Goal: Answer question/provide support: Share knowledge or assist other users

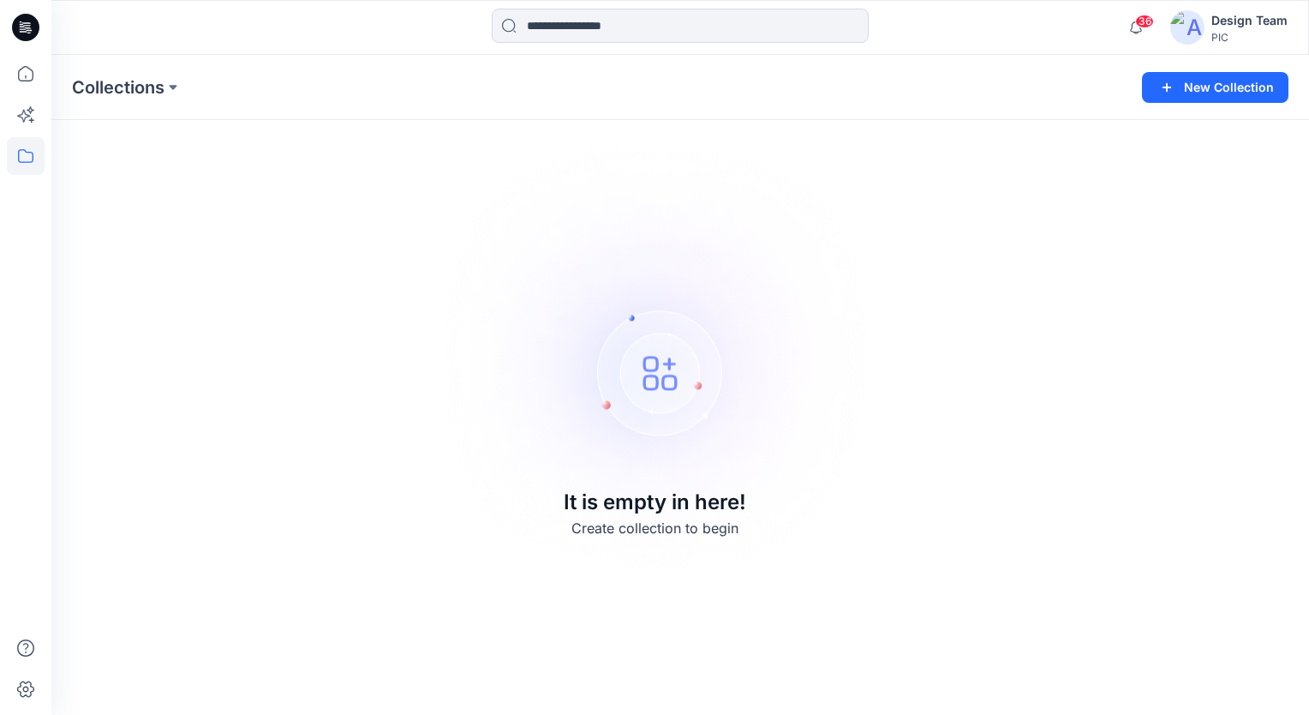
click at [1199, 29] on img at bounding box center [1187, 27] width 34 height 34
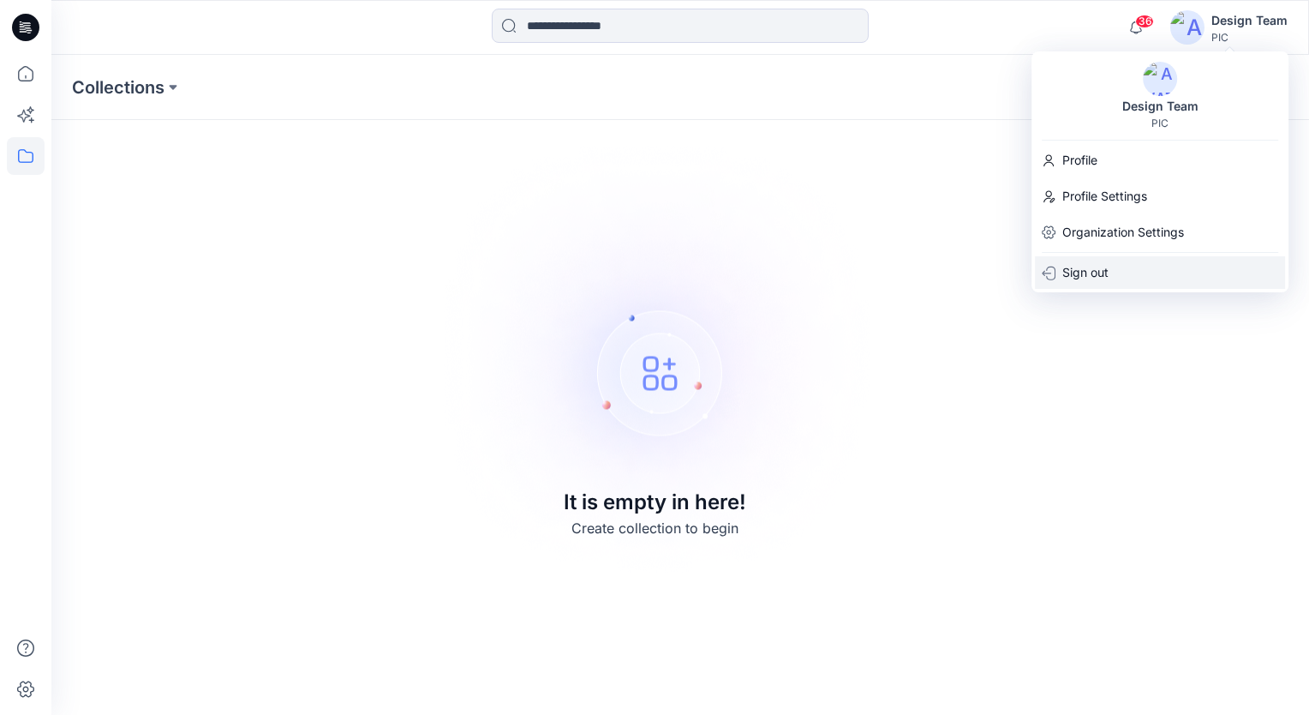
click at [1087, 270] on p "Sign out" at bounding box center [1086, 272] width 46 height 33
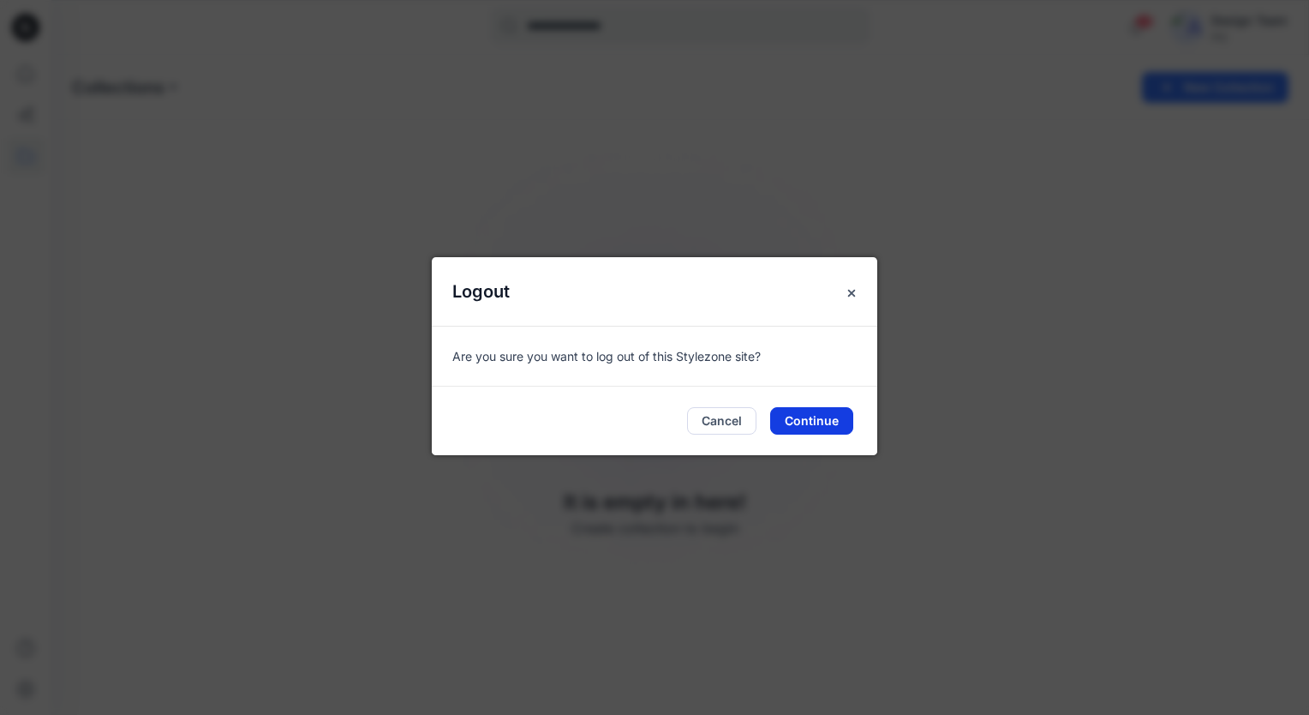
click at [836, 424] on button "Continue" at bounding box center [811, 420] width 83 height 27
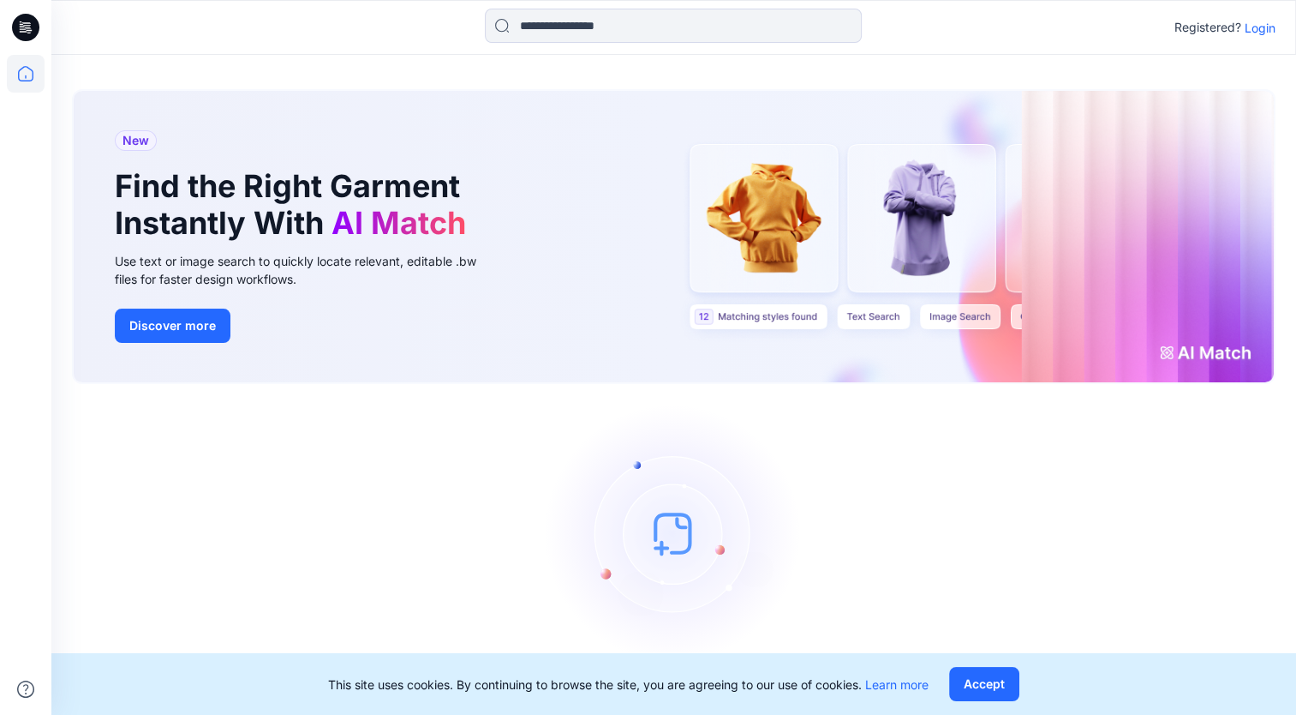
click at [1257, 31] on p "Login" at bounding box center [1260, 28] width 31 height 18
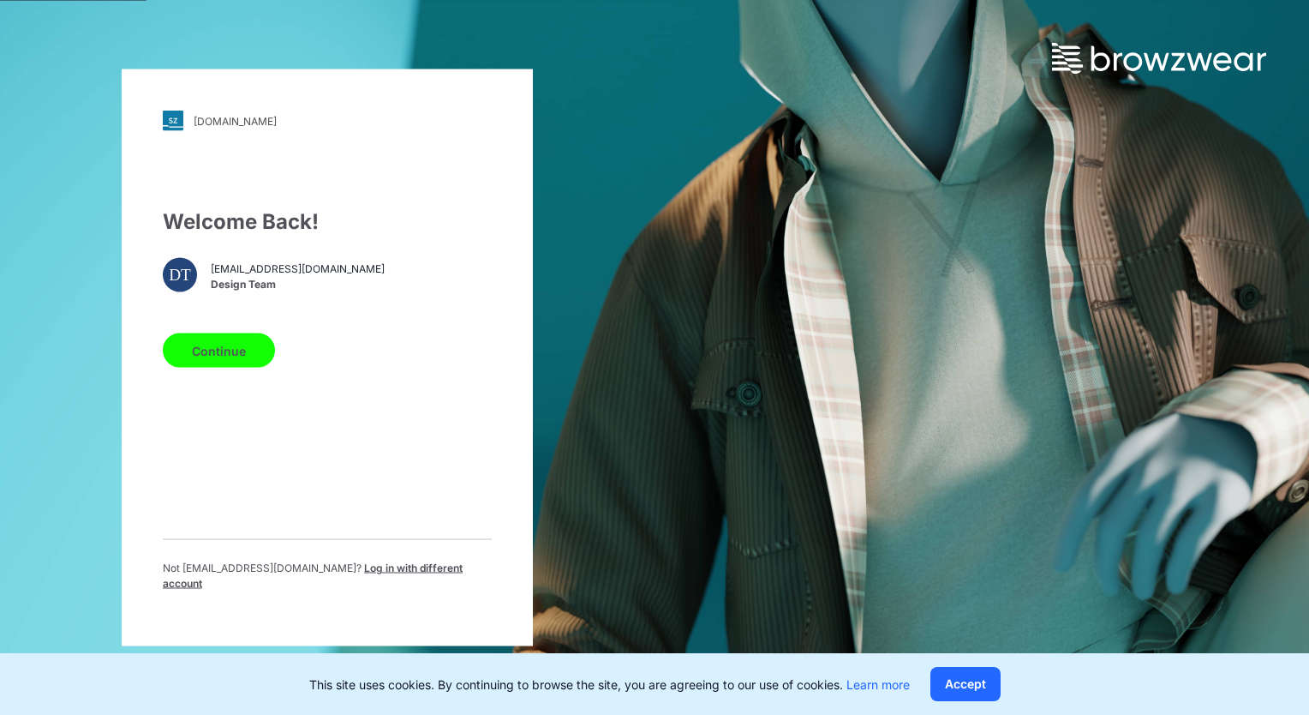
click at [217, 364] on button "Continue" at bounding box center [219, 350] width 112 height 34
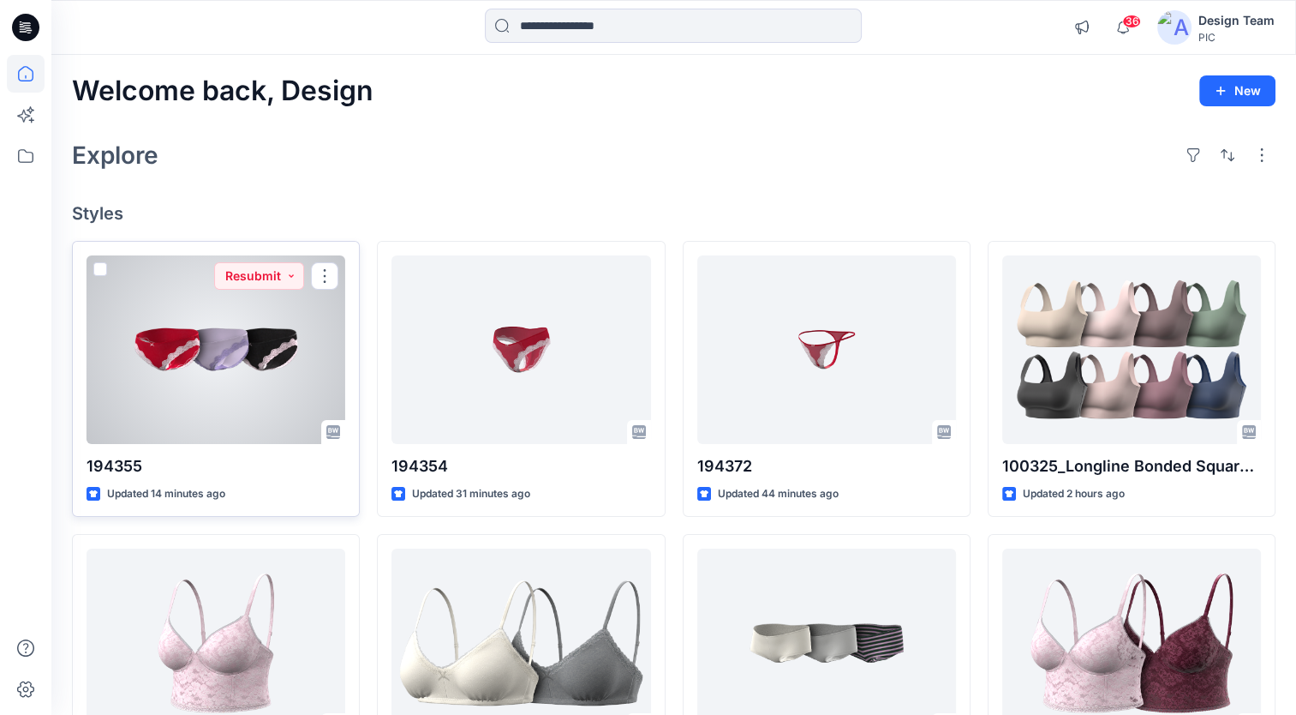
click at [316, 386] on div at bounding box center [216, 349] width 259 height 189
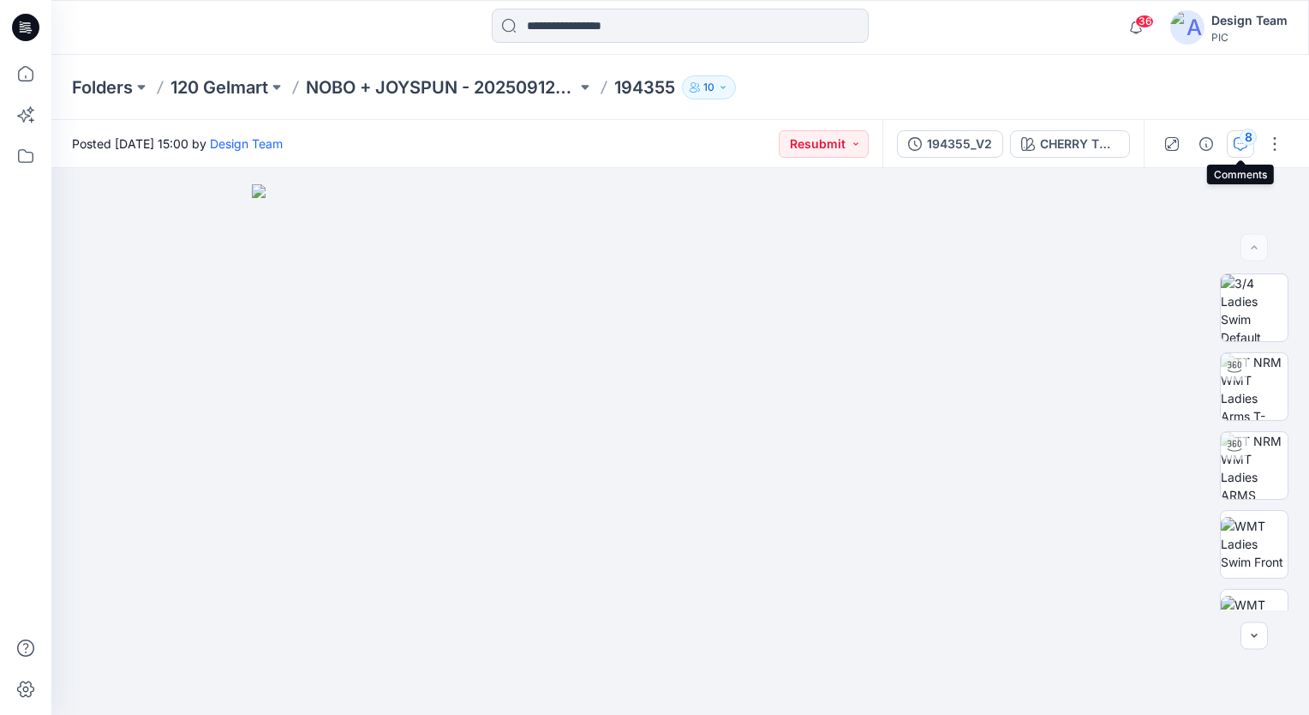
click at [1244, 142] on div "8" at bounding box center [1248, 137] width 17 height 17
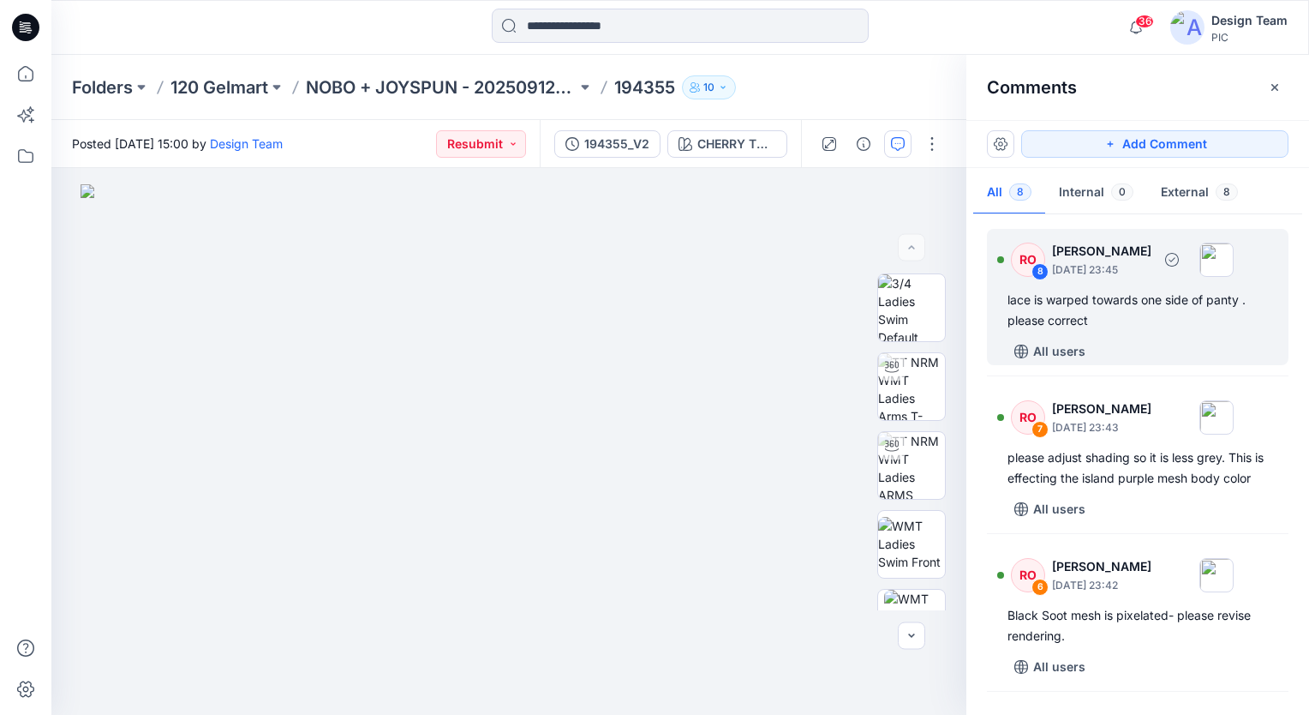
click at [1148, 300] on div "lace is warped towards one side of panty . please correct" at bounding box center [1138, 310] width 260 height 41
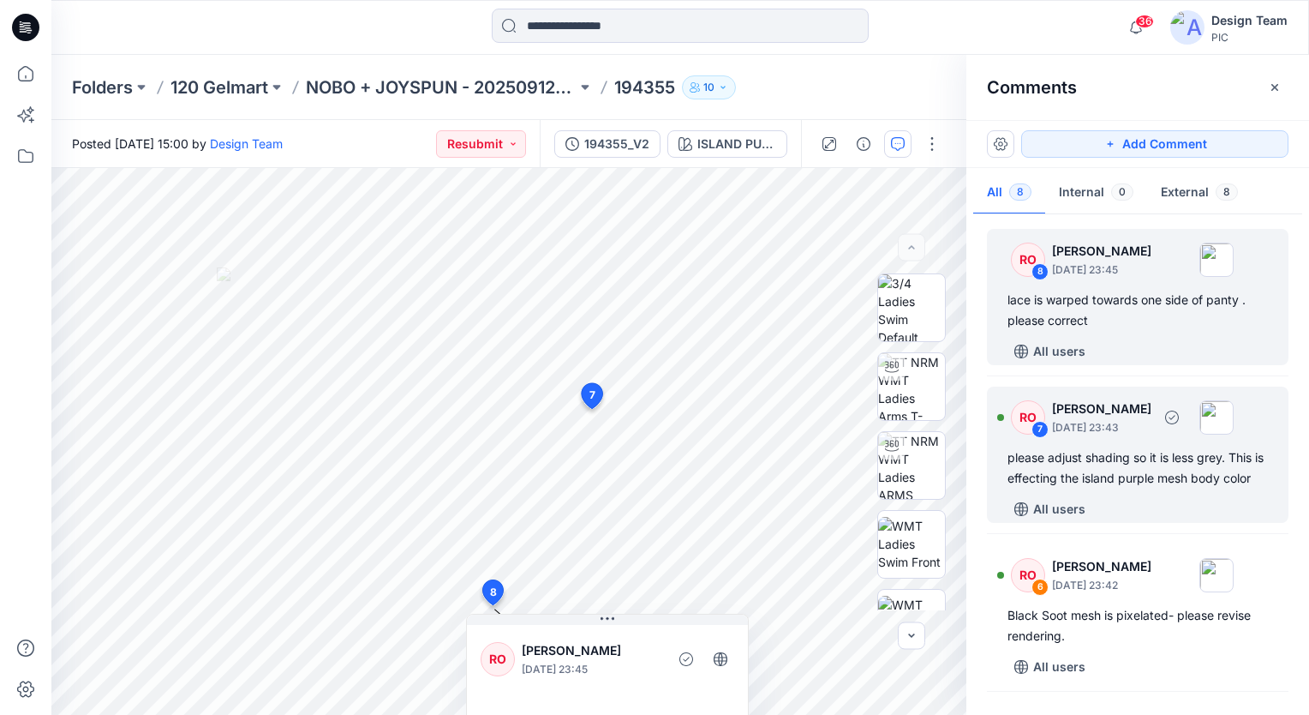
click at [1087, 479] on div "please adjust shading so it is less grey. This is effecting the island purple m…" at bounding box center [1138, 467] width 260 height 41
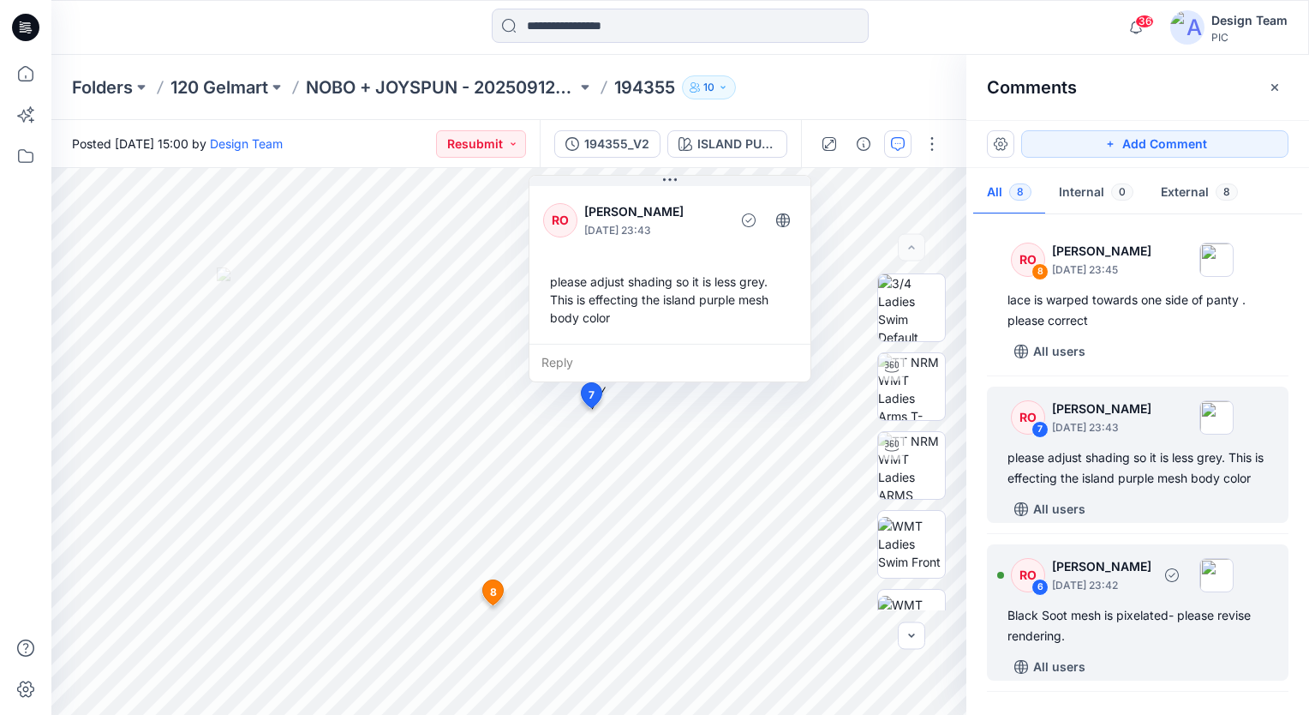
click at [1056, 639] on div "Black Soot mesh is pixelated- please revise rendering." at bounding box center [1138, 625] width 260 height 41
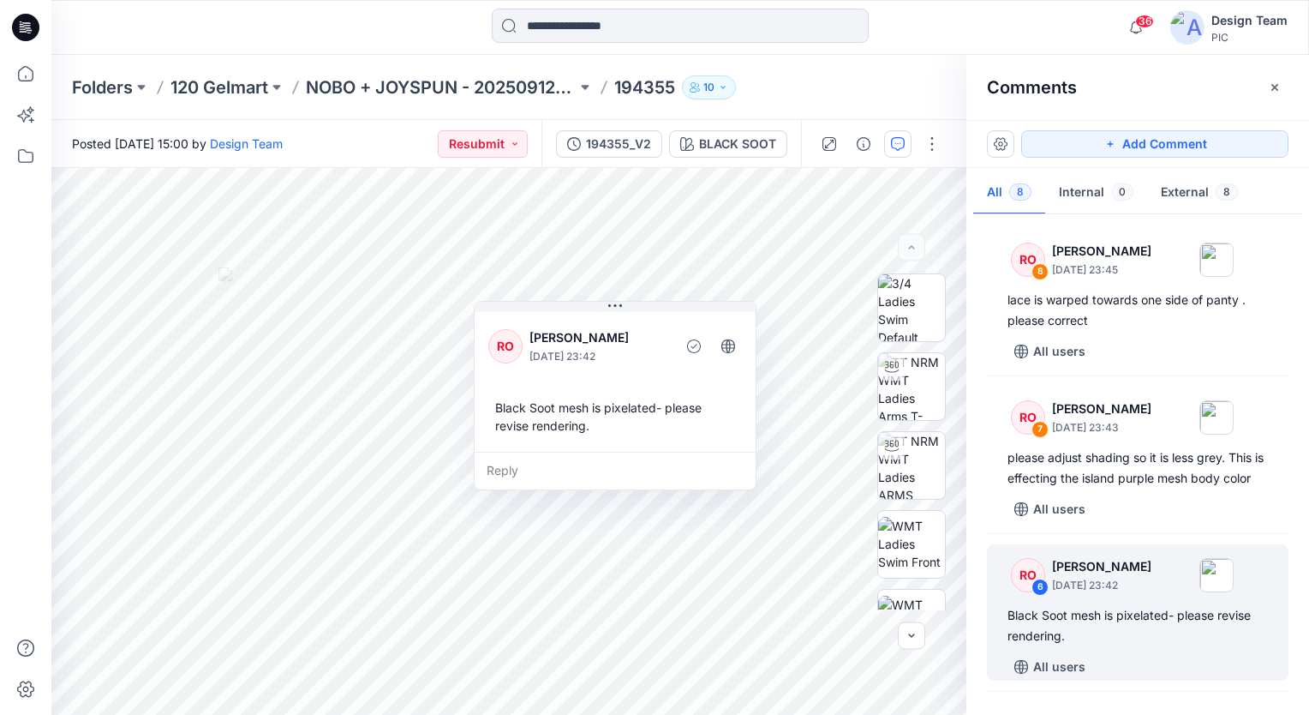
scroll to position [422, 0]
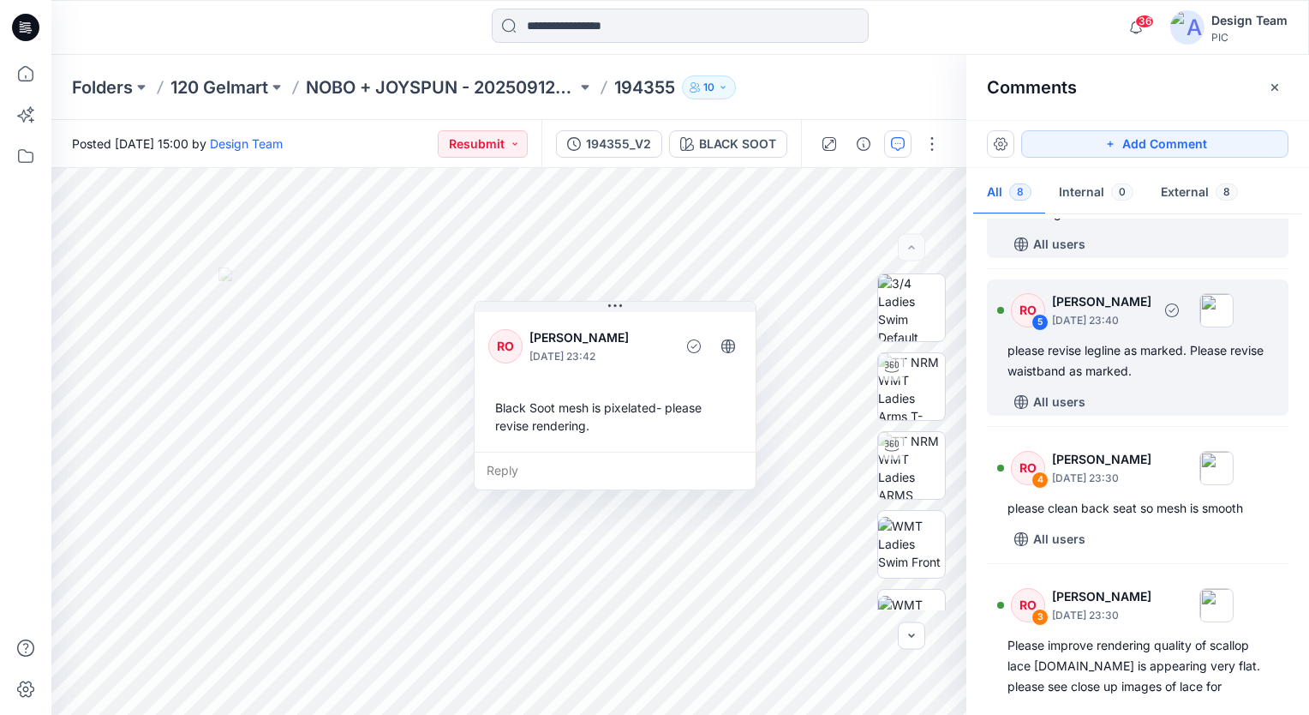
click at [1146, 381] on div "please revise legline as marked. Please revise waistband as marked." at bounding box center [1138, 360] width 260 height 41
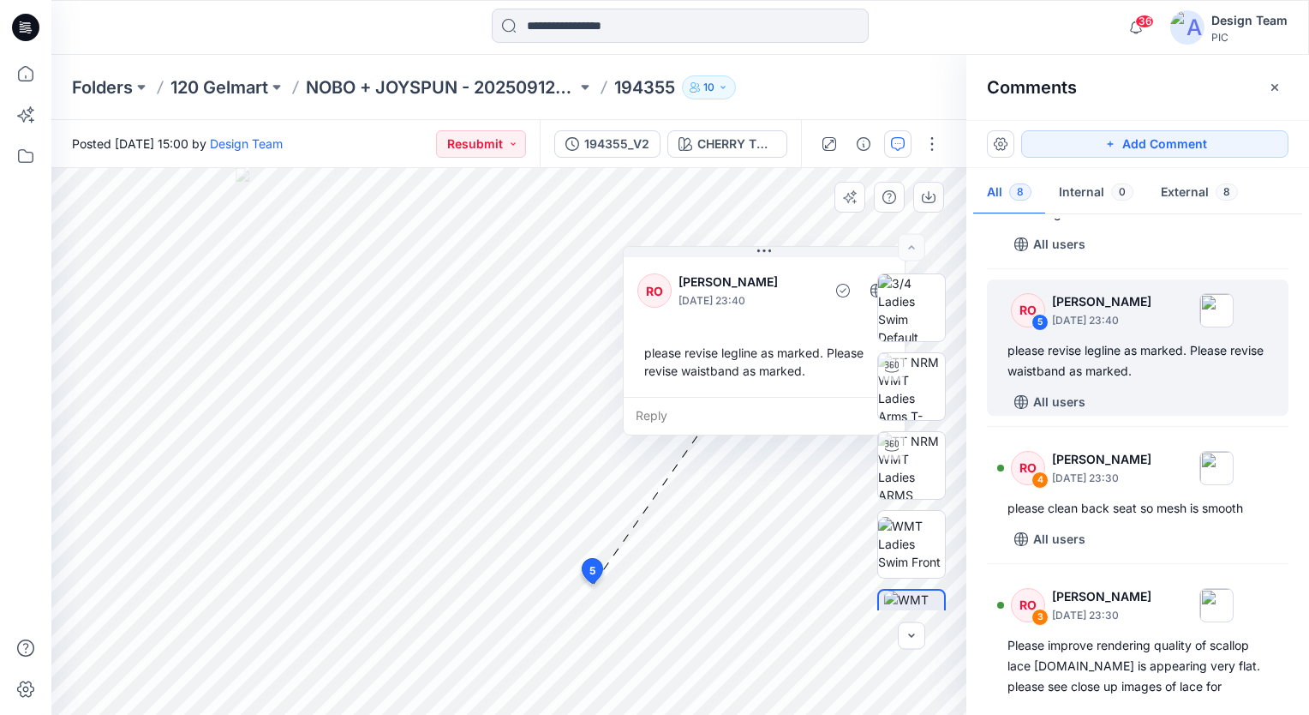
drag, startPoint x: 306, startPoint y: 560, endPoint x: 713, endPoint y: 350, distance: 457.6
click at [713, 350] on div "please revise legline as marked. Please revise waistband as marked." at bounding box center [765, 362] width 254 height 50
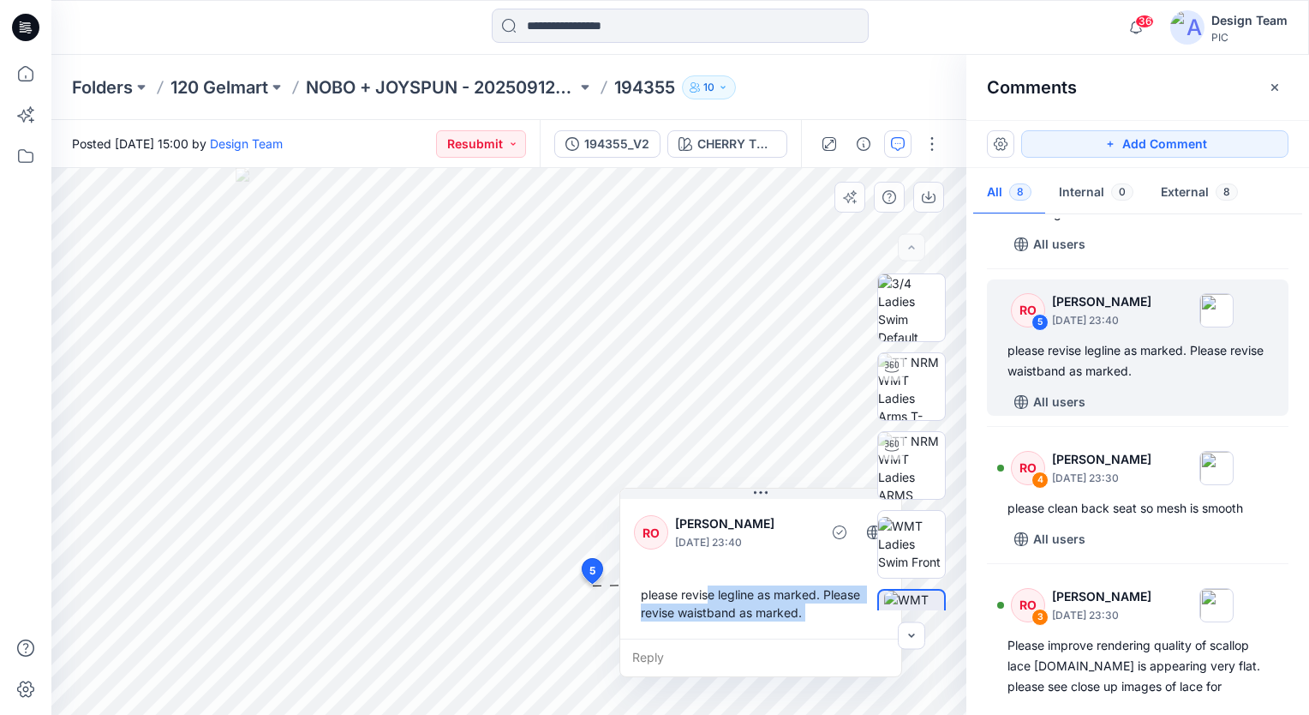
drag, startPoint x: 713, startPoint y: 350, endPoint x: 709, endPoint y: 592, distance: 241.7
click at [709, 592] on div "please revise legline as marked. Please revise waistband as marked." at bounding box center [761, 603] width 254 height 50
drag, startPoint x: 699, startPoint y: 526, endPoint x: 696, endPoint y: 540, distance: 14.1
click at [696, 534] on p "[PERSON_NAME]" at bounding box center [745, 523] width 140 height 21
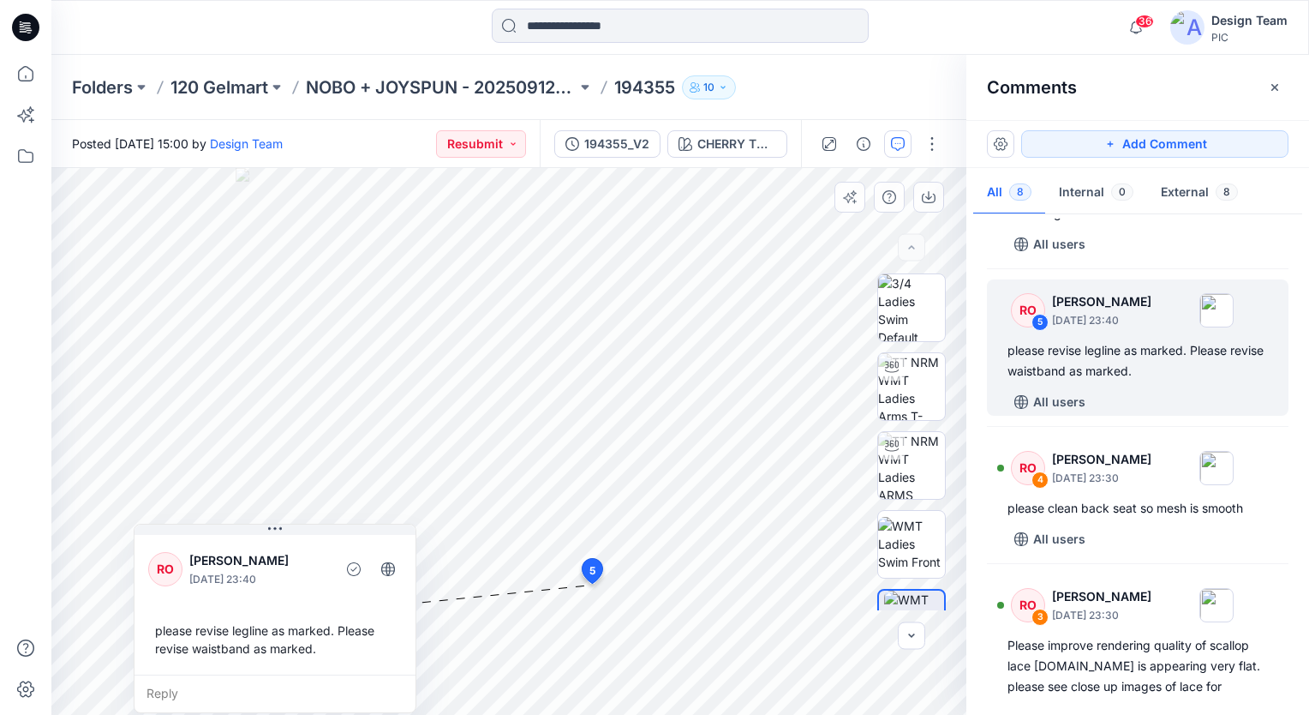
drag, startPoint x: 696, startPoint y: 540, endPoint x: 213, endPoint y: 680, distance: 502.5
click at [213, 680] on div "RO [PERSON_NAME] [DATE] 23:40 please revise legline as marked. Please revise wa…" at bounding box center [275, 618] width 283 height 189
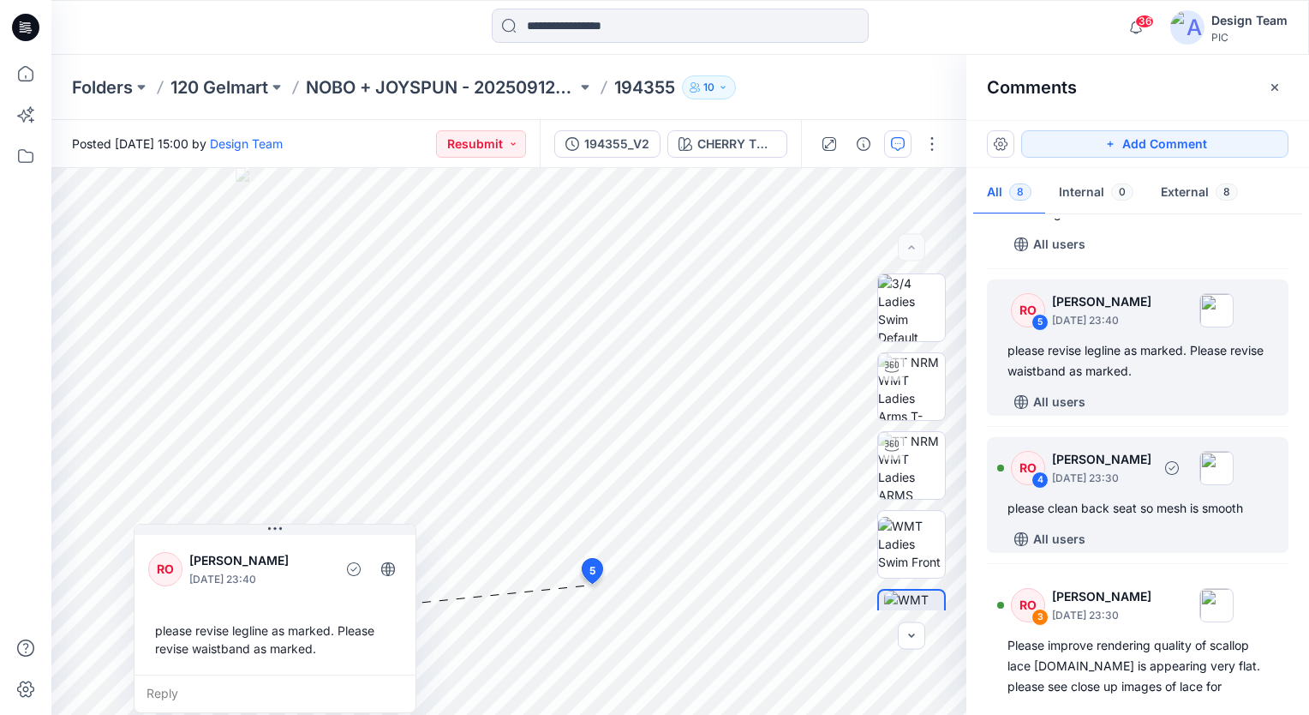
click at [1113, 518] on div "please clean back seat so mesh is smooth" at bounding box center [1138, 508] width 260 height 21
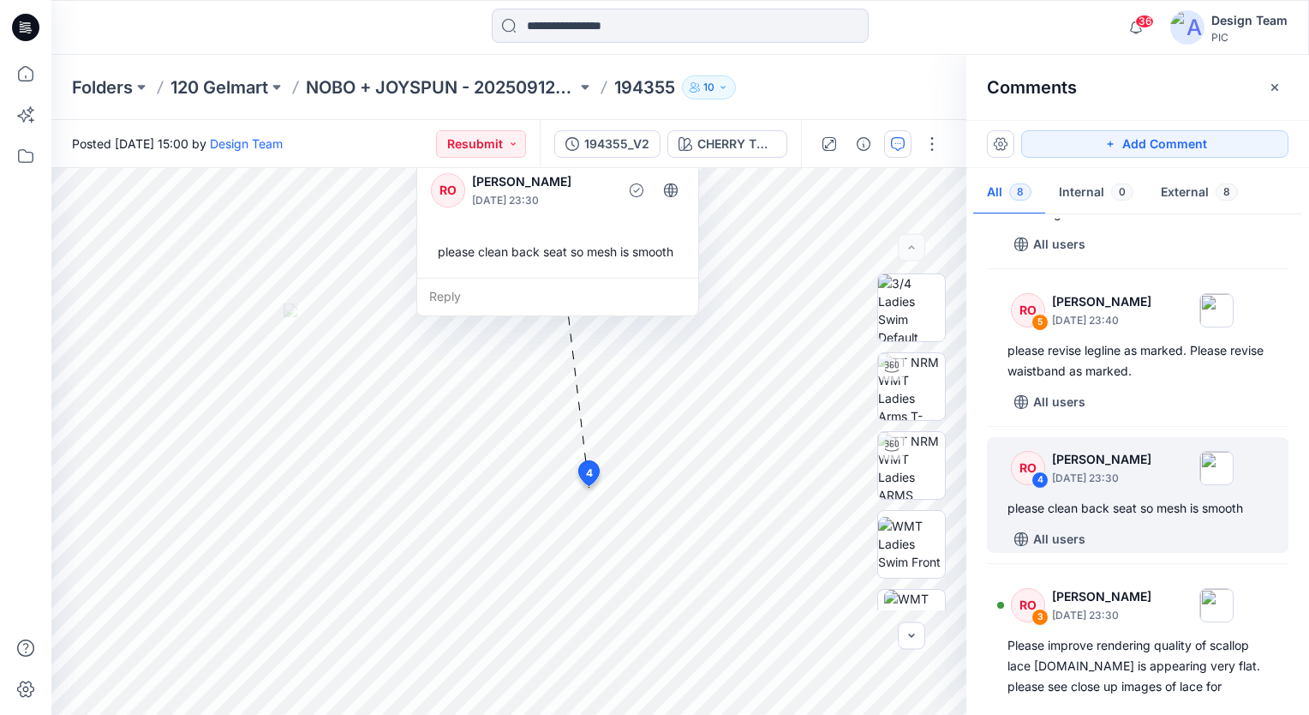
click at [1299, 574] on div "RO 8 [PERSON_NAME] [DATE] 23:45 lace is warped towards one side of panty . plea…" at bounding box center [1138, 460] width 343 height 483
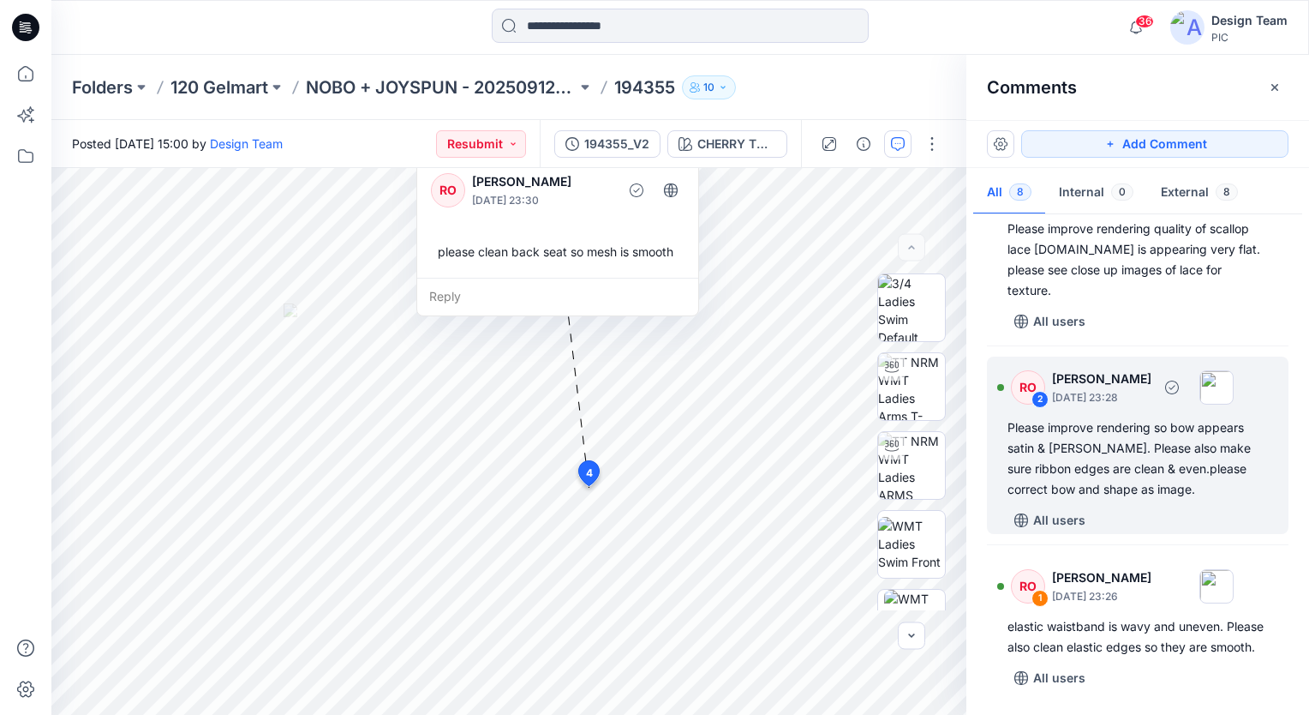
click at [1162, 445] on div "Please improve rendering so bow appears satin & [PERSON_NAME]. Please also make…" at bounding box center [1138, 458] width 260 height 82
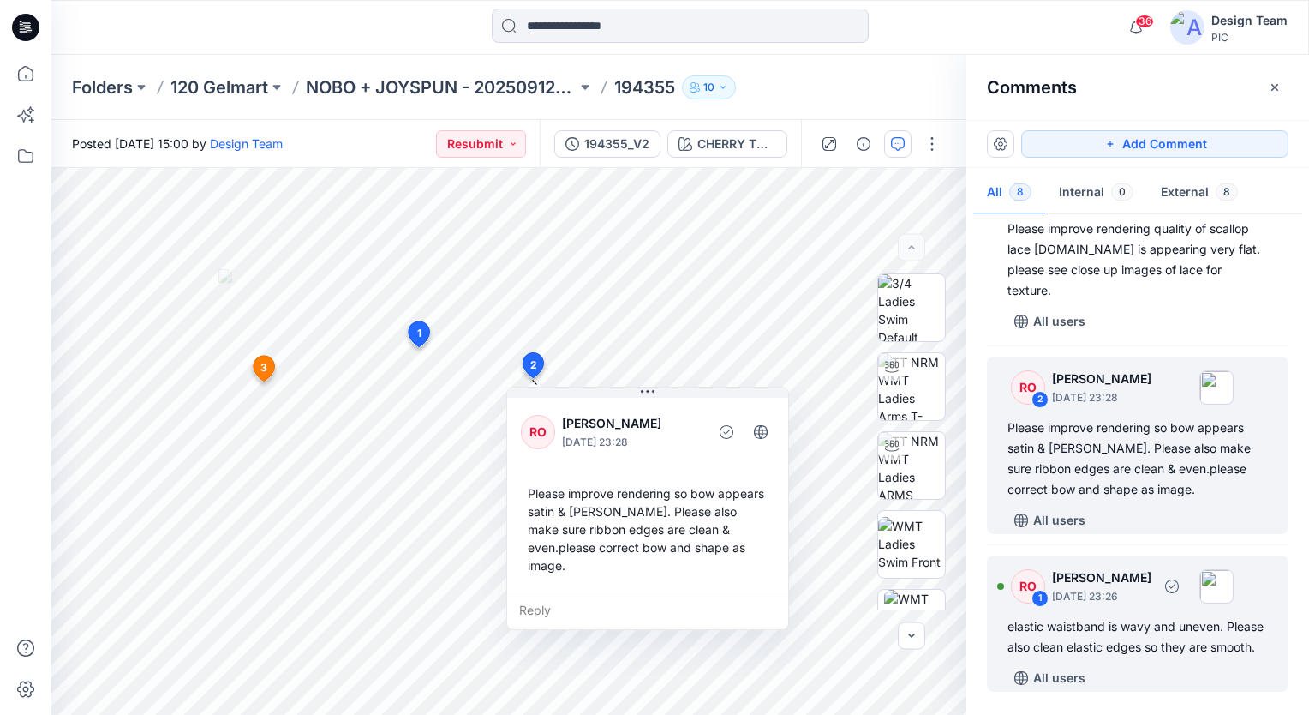
click at [1174, 636] on div "elastic waistband is wavy and uneven. Please also clean elastic edges so they a…" at bounding box center [1138, 636] width 260 height 41
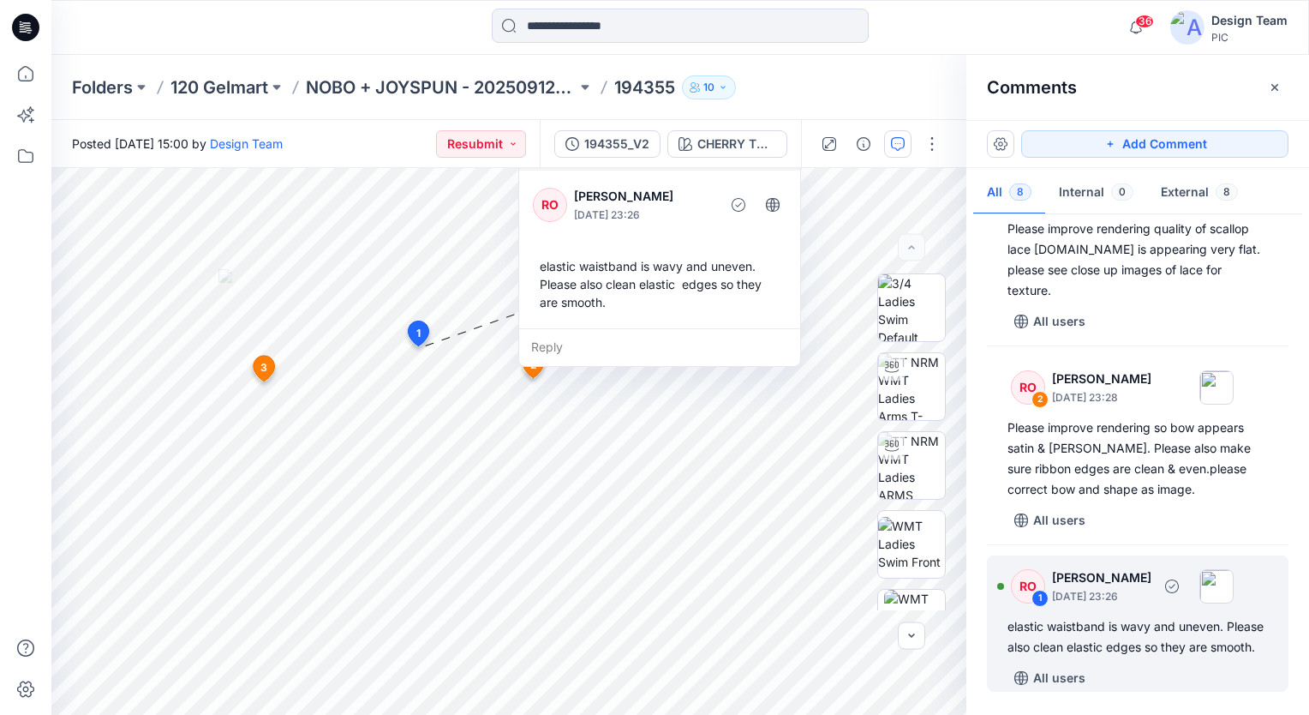
scroll to position [847, 0]
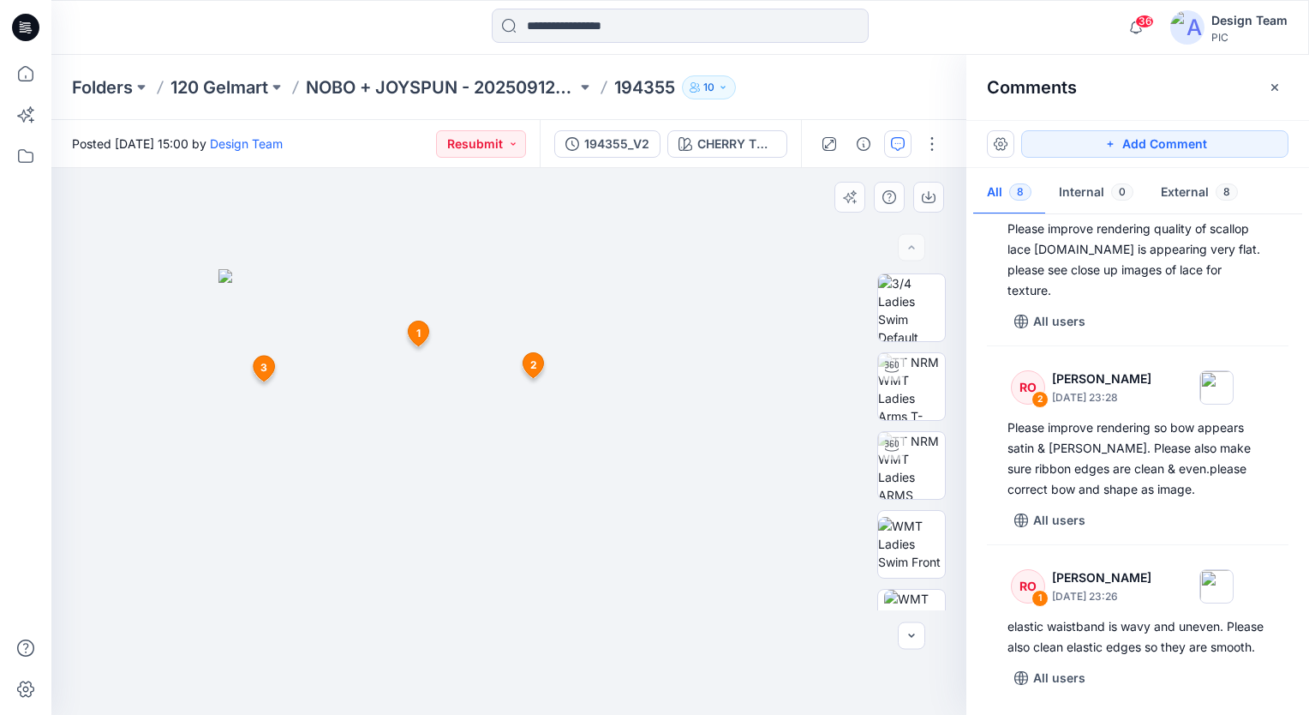
click at [594, 458] on img at bounding box center [509, 492] width 581 height 446
click at [644, 403] on img at bounding box center [509, 492] width 581 height 446
click at [696, 371] on img at bounding box center [509, 492] width 581 height 446
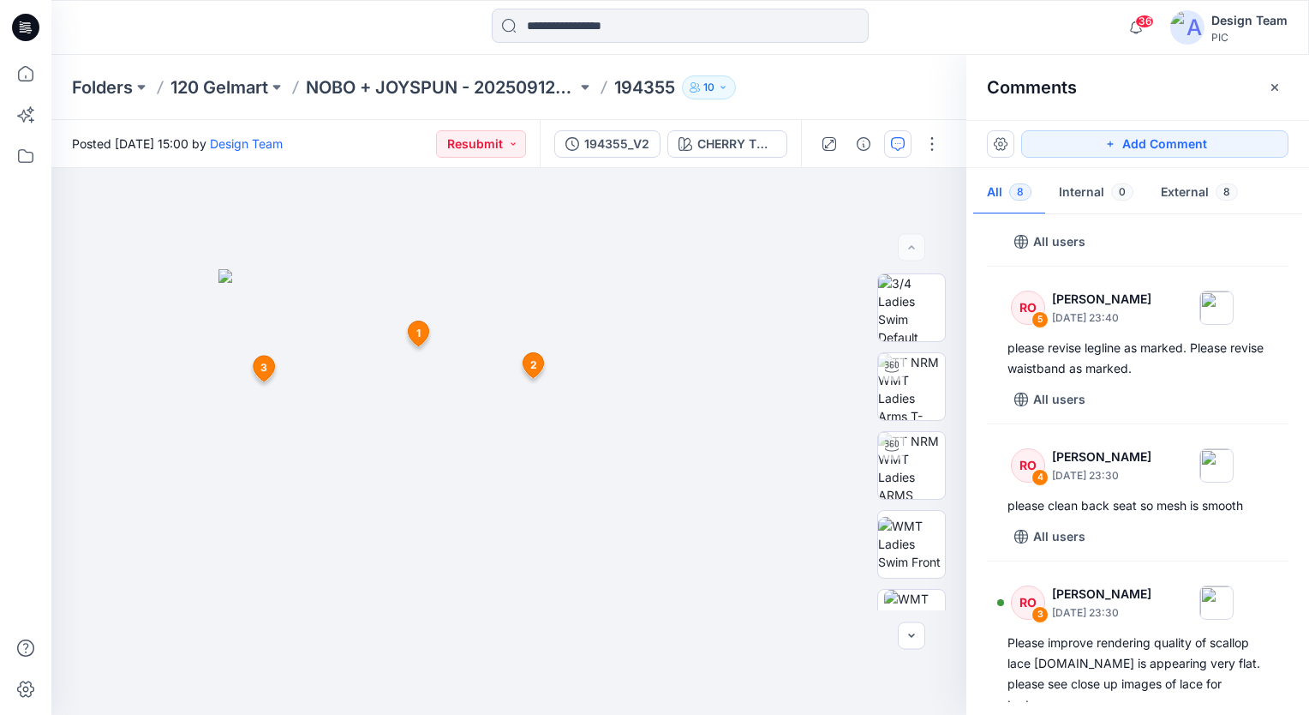
click at [1299, 314] on div "RO 8 [PERSON_NAME] [DATE] 23:45 lace is warped towards one side of panty . plea…" at bounding box center [1138, 460] width 343 height 483
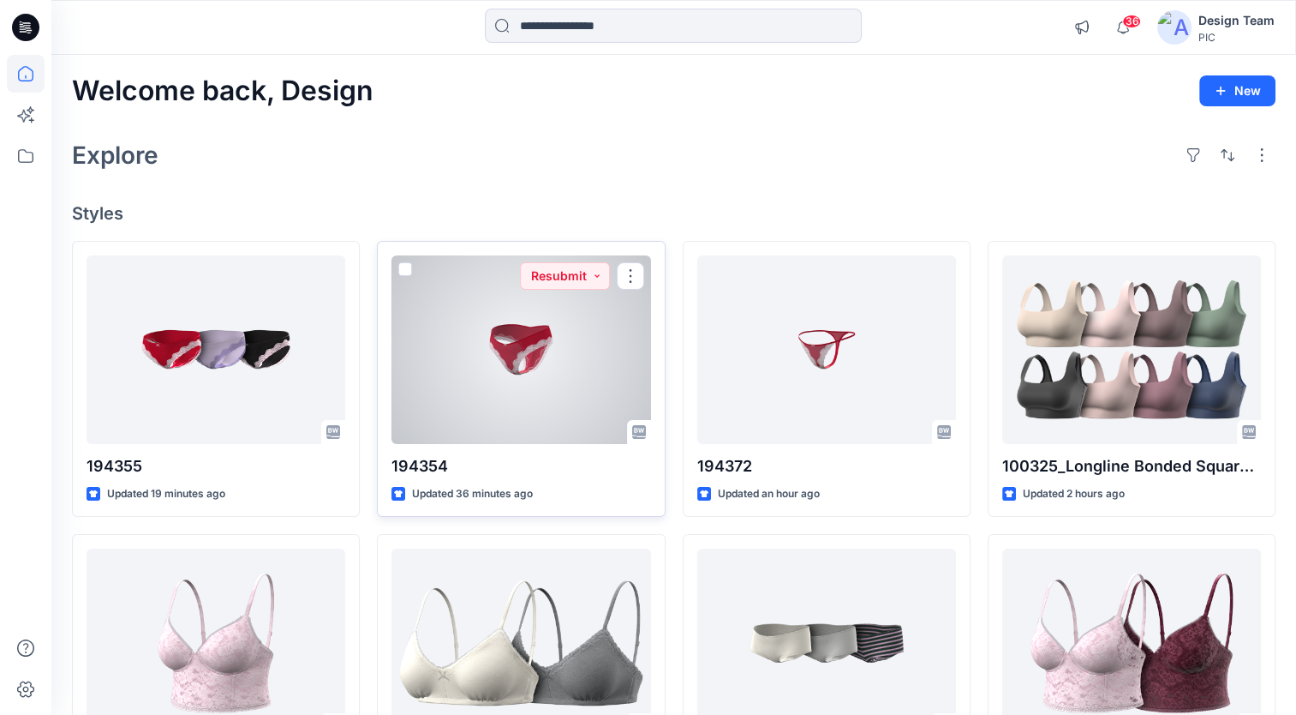
click at [569, 324] on div at bounding box center [521, 349] width 259 height 189
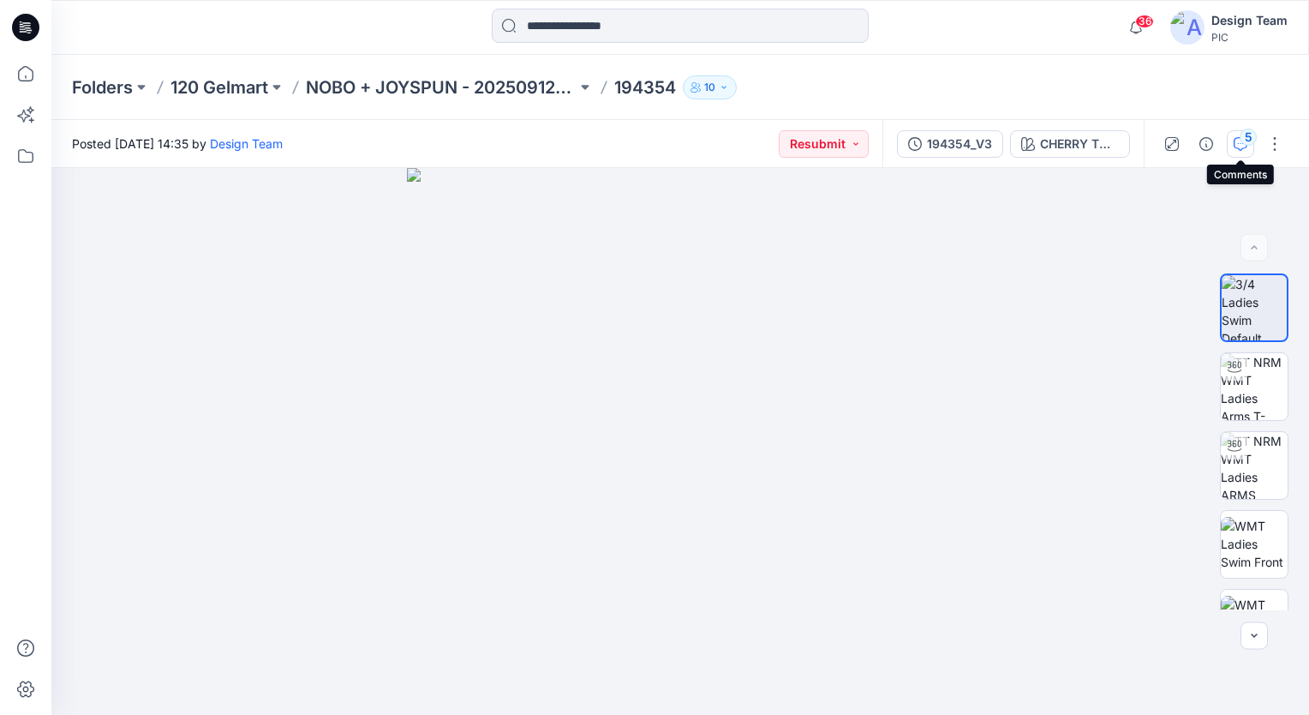
click at [1248, 147] on icon "button" at bounding box center [1241, 144] width 14 height 14
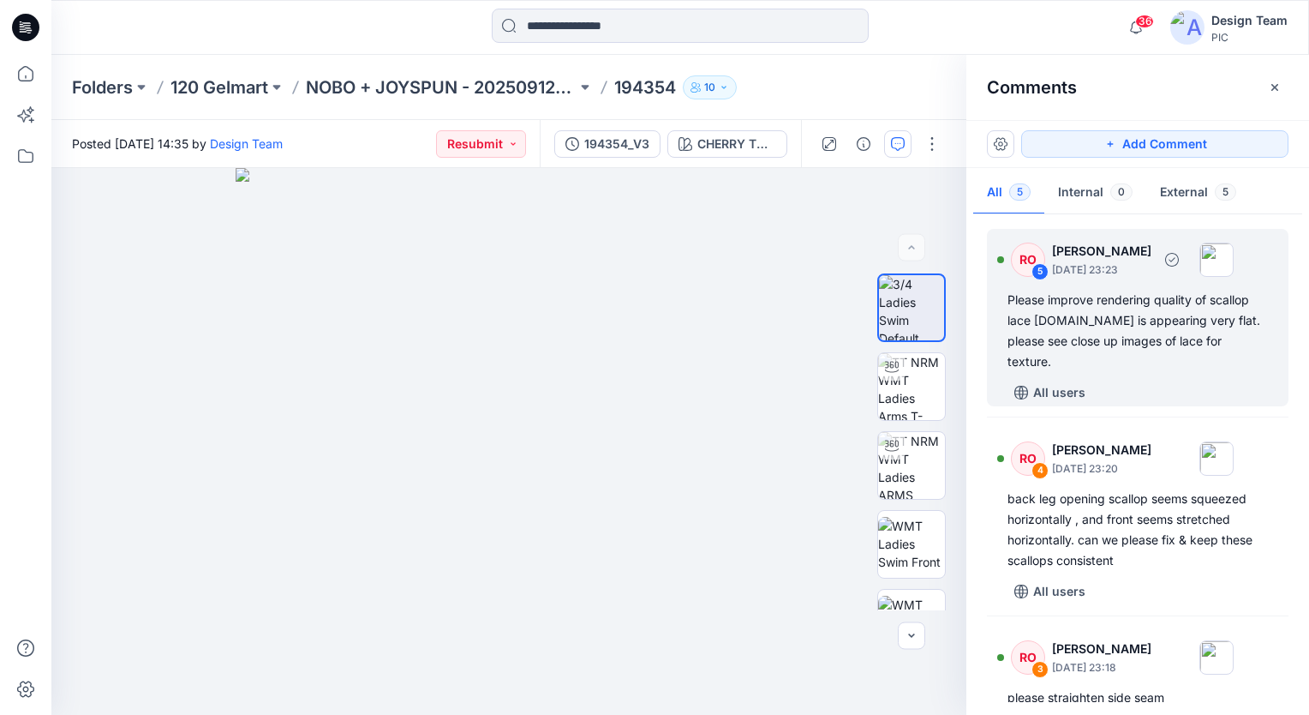
click at [1145, 344] on div "Please improve rendering quality of scallop lace [DOMAIN_NAME] is appearing ver…" at bounding box center [1138, 331] width 260 height 82
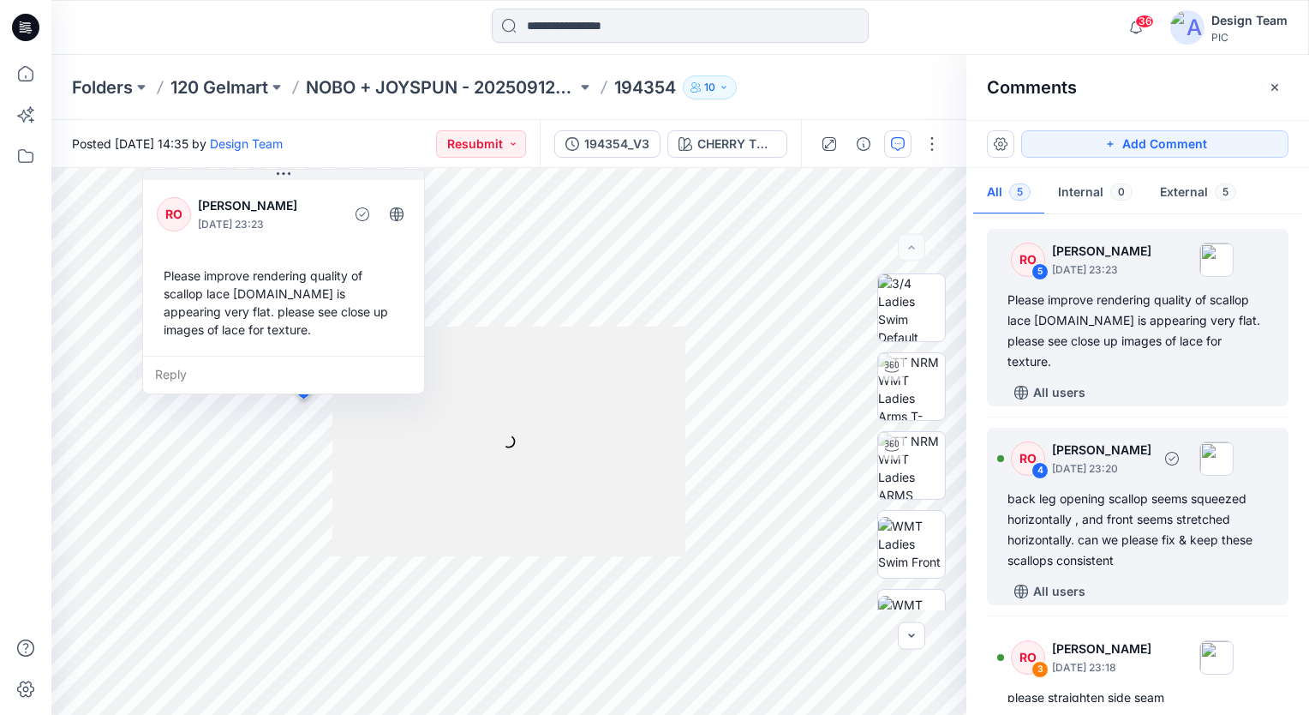
click at [1165, 527] on div "back leg opening scallop seems squeezed horizontally , and front seems stretche…" at bounding box center [1138, 529] width 260 height 82
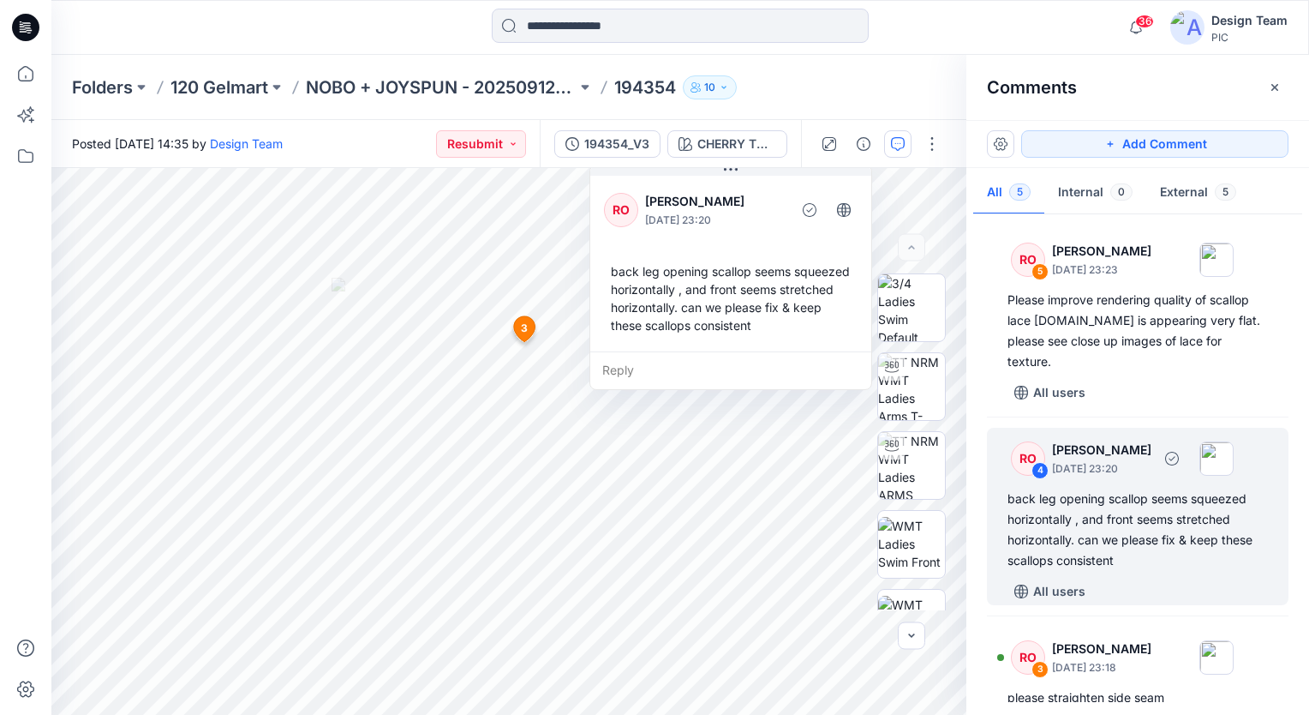
click at [1074, 524] on div "back leg opening scallop seems squeezed horizontally , and front seems stretche…" at bounding box center [1138, 529] width 260 height 82
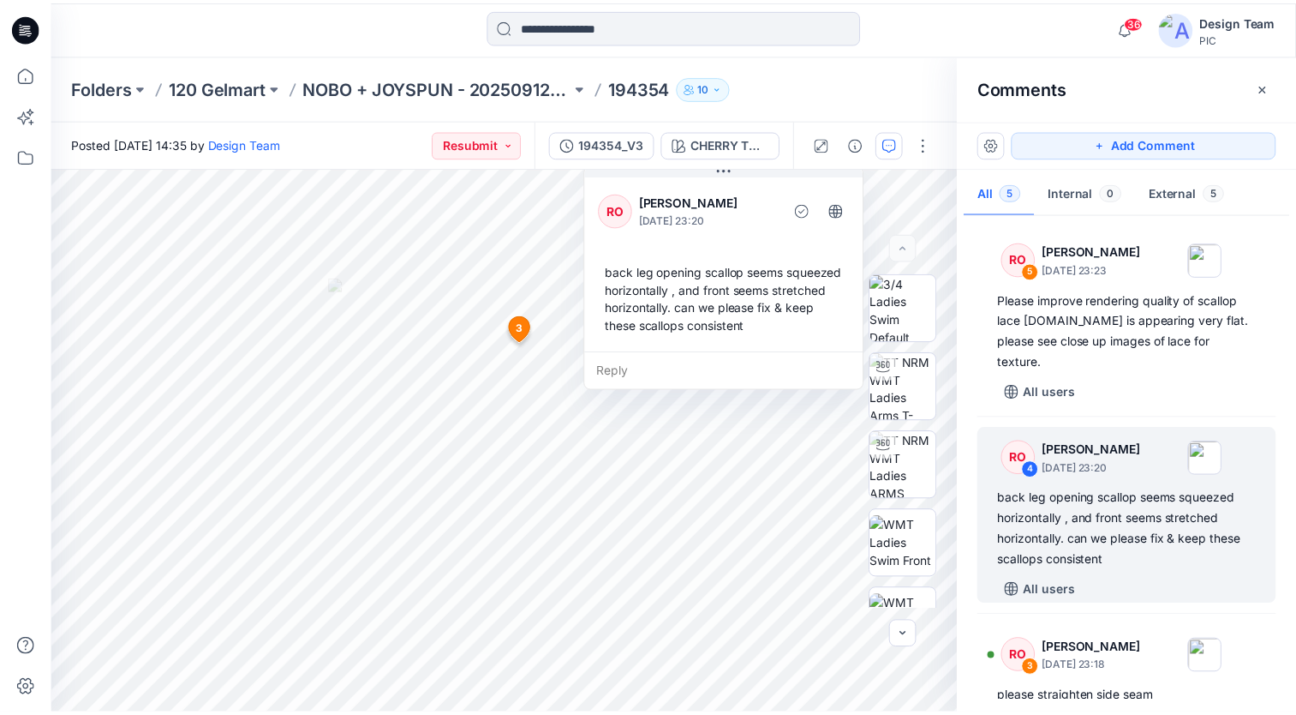
scroll to position [405, 0]
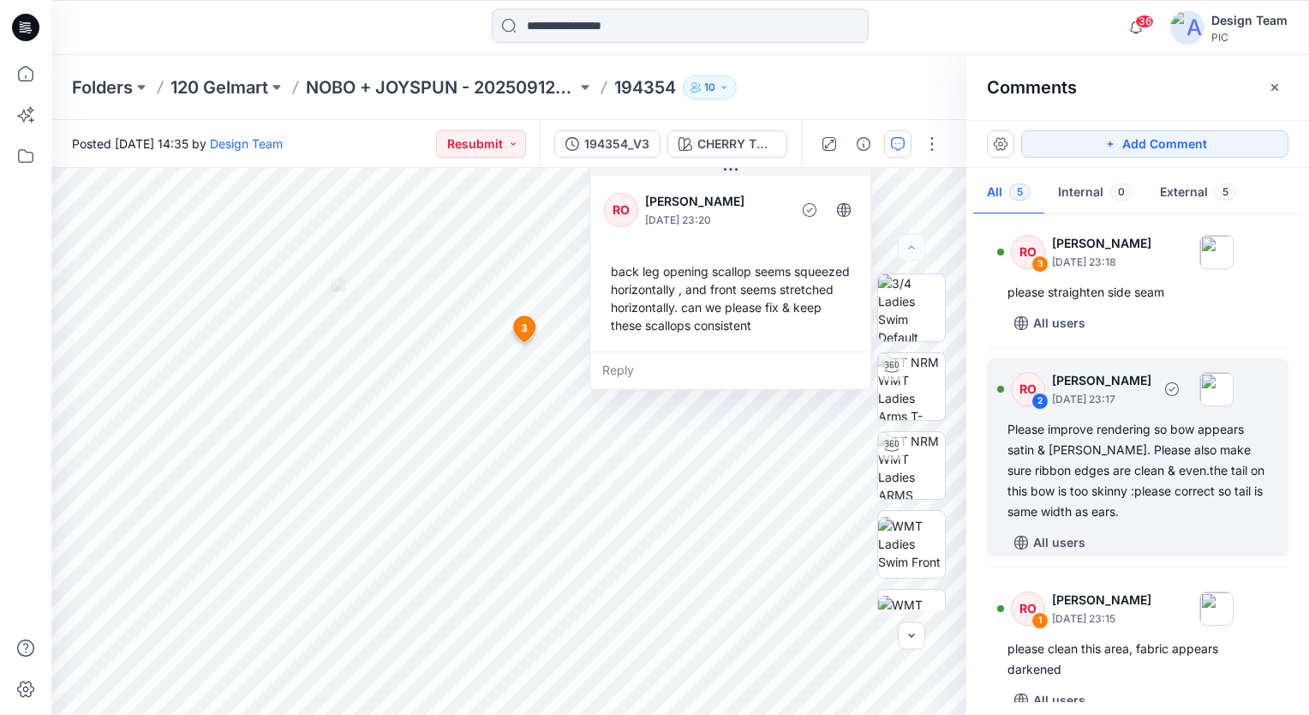
click at [1225, 440] on div "Please improve rendering so bow appears satin & [PERSON_NAME]. Please also make…" at bounding box center [1138, 470] width 260 height 103
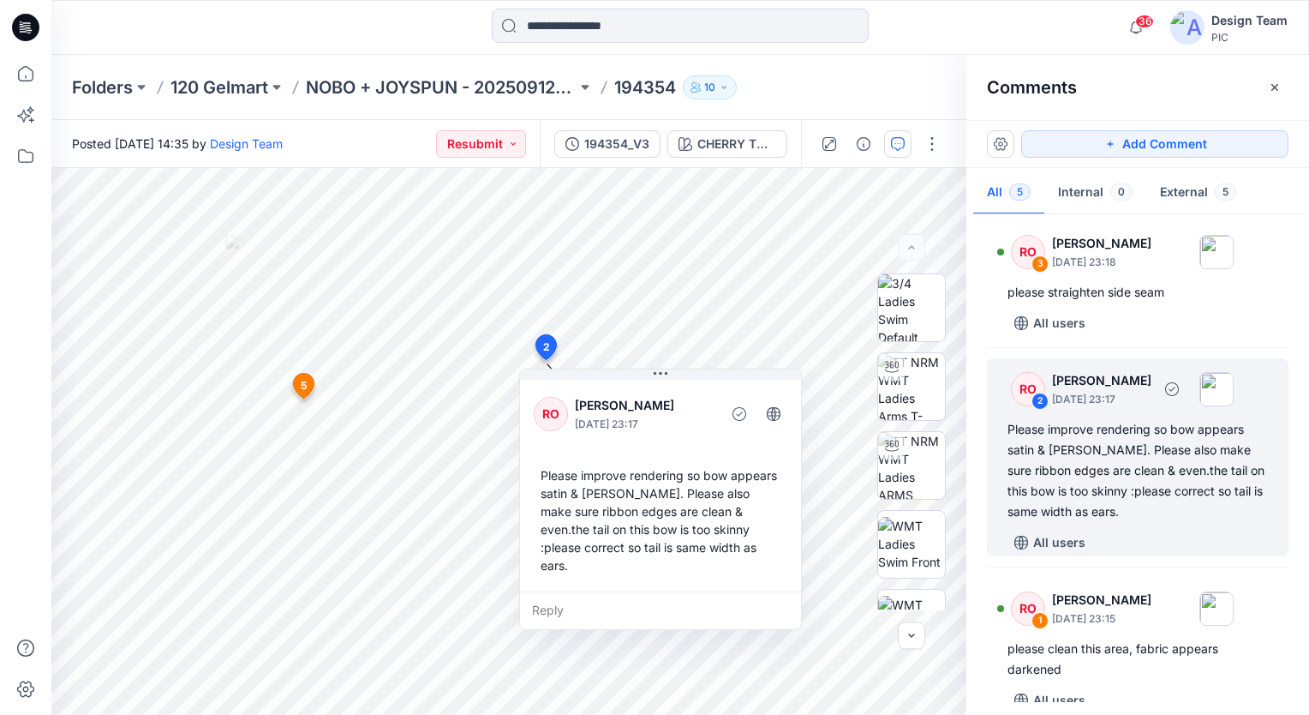
click at [1218, 498] on div "Please improve rendering so bow appears satin & [PERSON_NAME]. Please also make…" at bounding box center [1138, 470] width 260 height 103
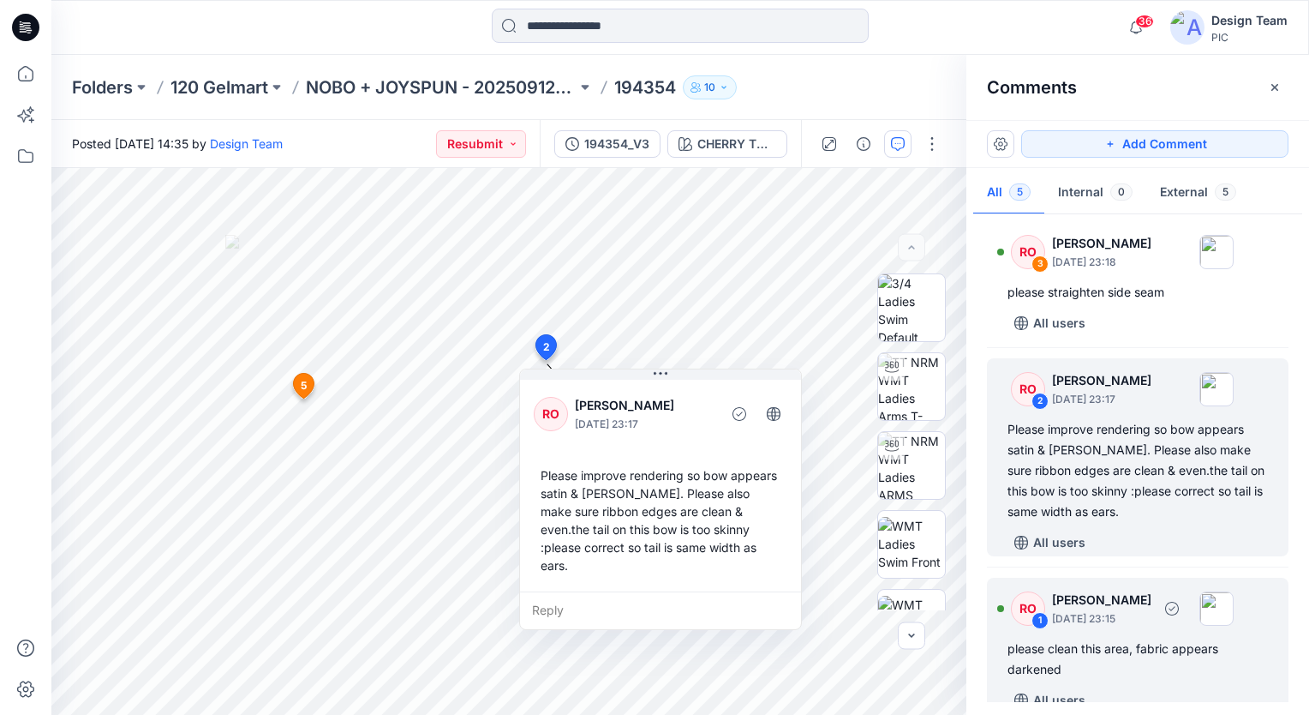
click at [1209, 638] on div "please clean this area, fabric appears darkened" at bounding box center [1138, 658] width 260 height 41
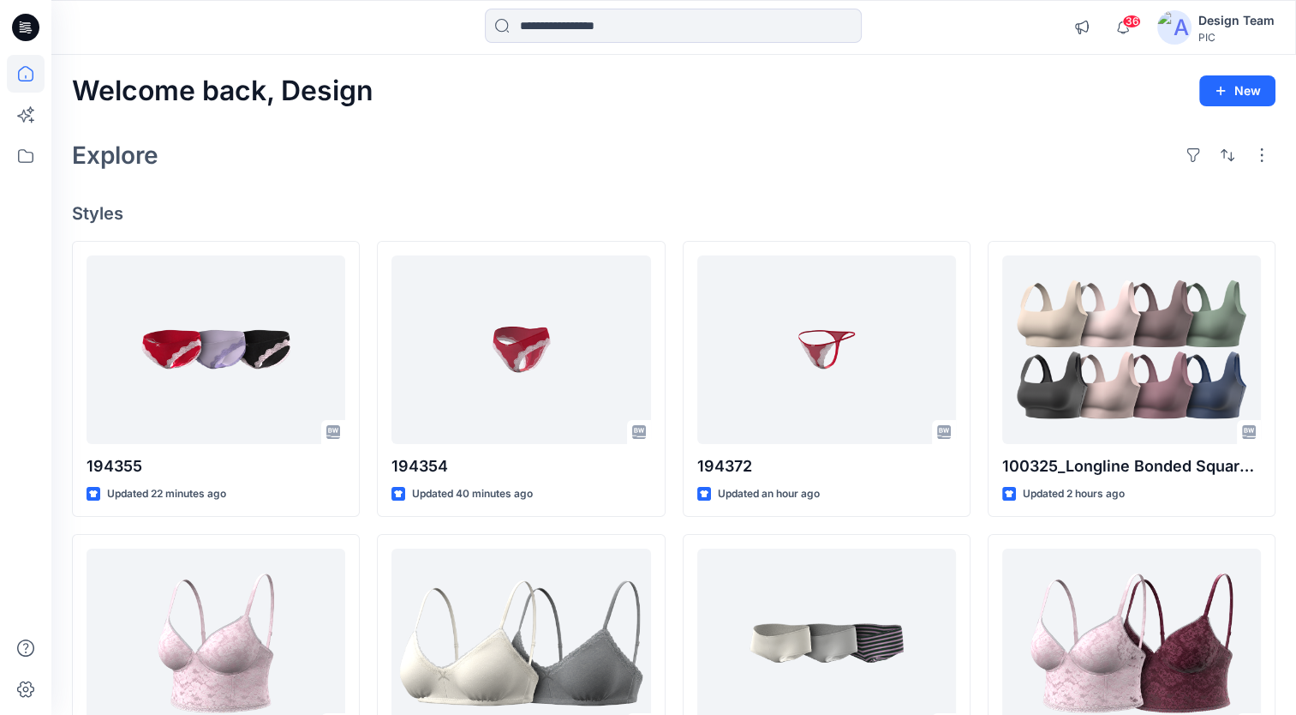
scroll to position [470, 0]
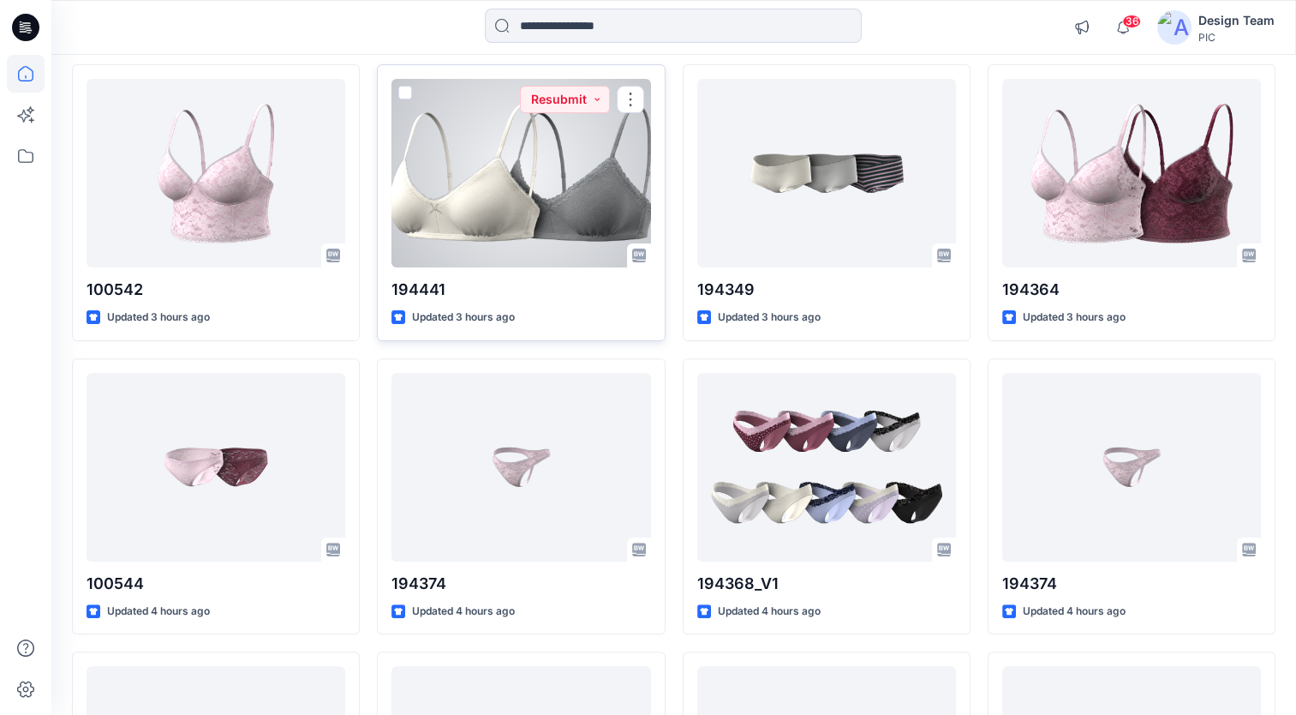
click at [557, 170] on div at bounding box center [521, 173] width 259 height 189
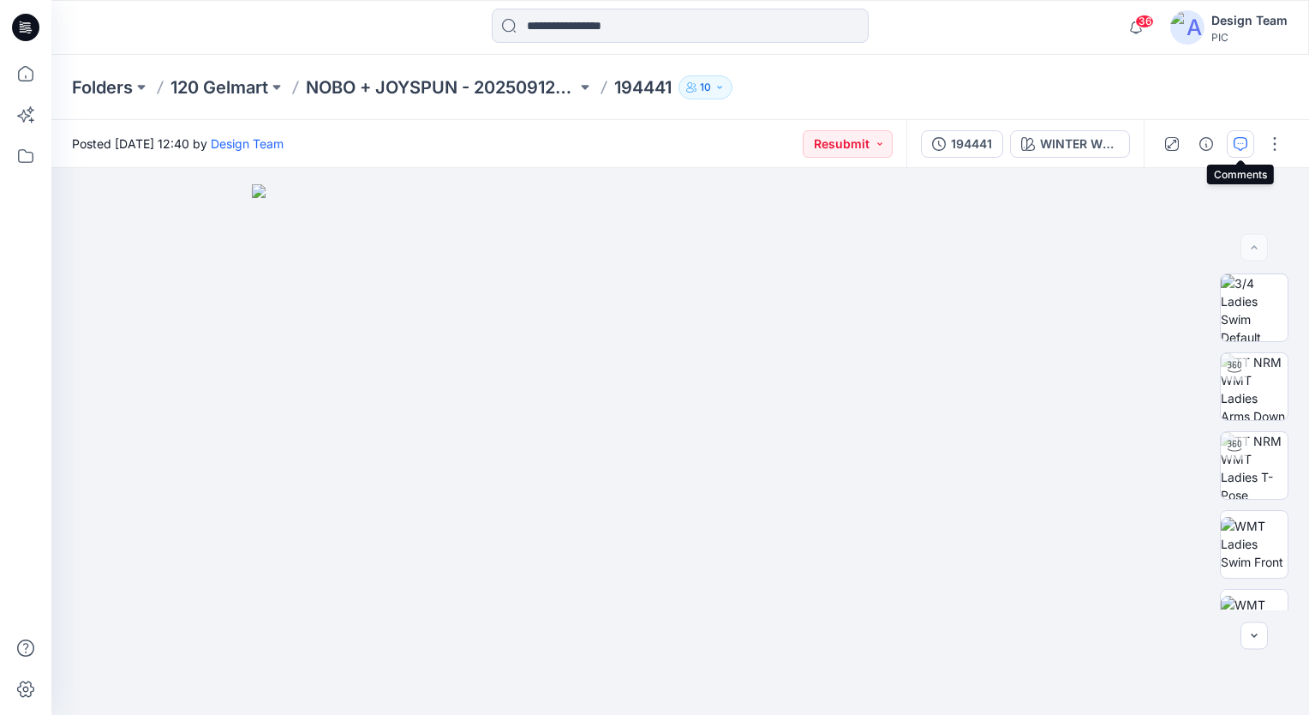
click at [1246, 147] on icon "button" at bounding box center [1241, 144] width 14 height 14
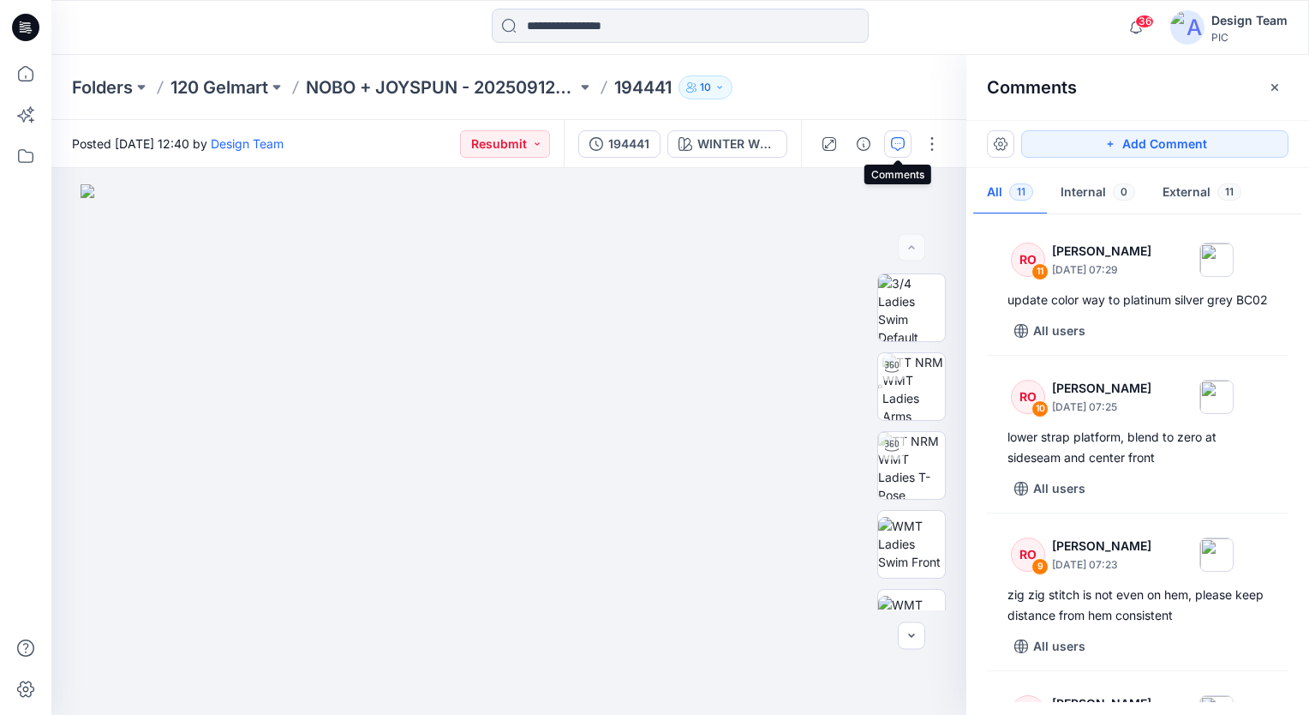
click at [889, 150] on button "button" at bounding box center [897, 143] width 27 height 27
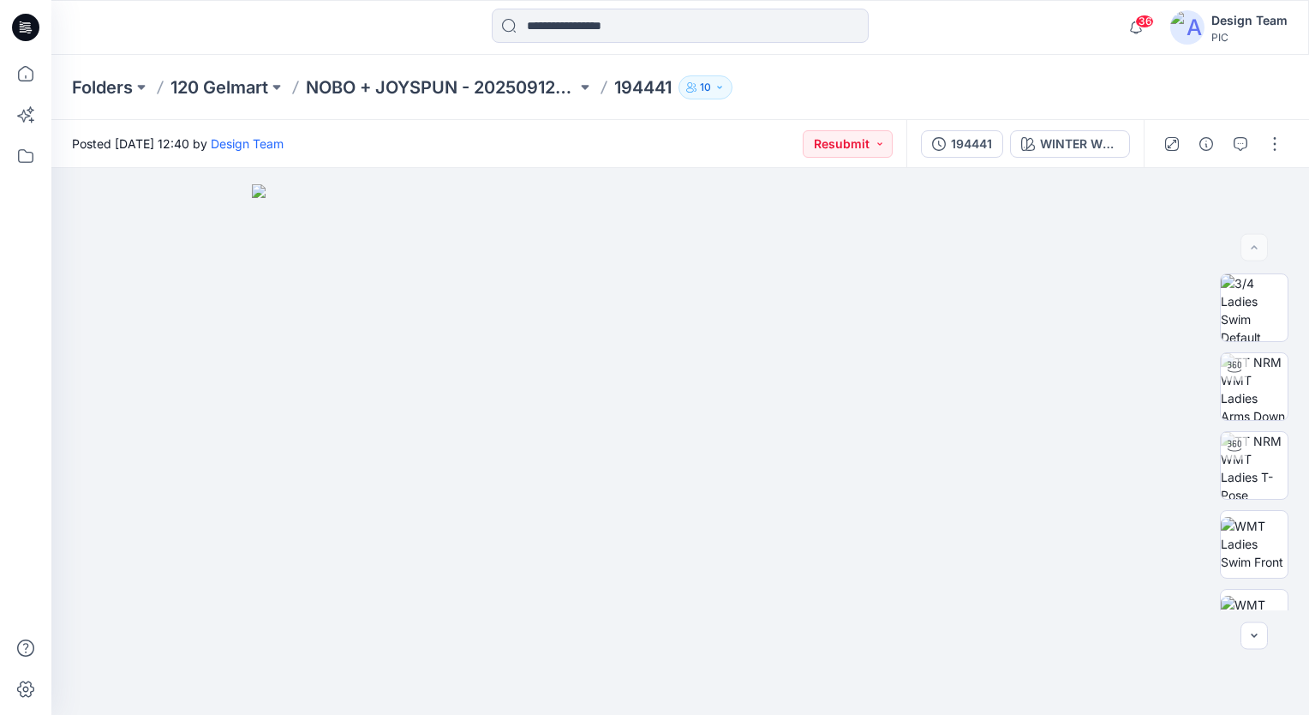
click at [710, 89] on p "10" at bounding box center [705, 87] width 11 height 19
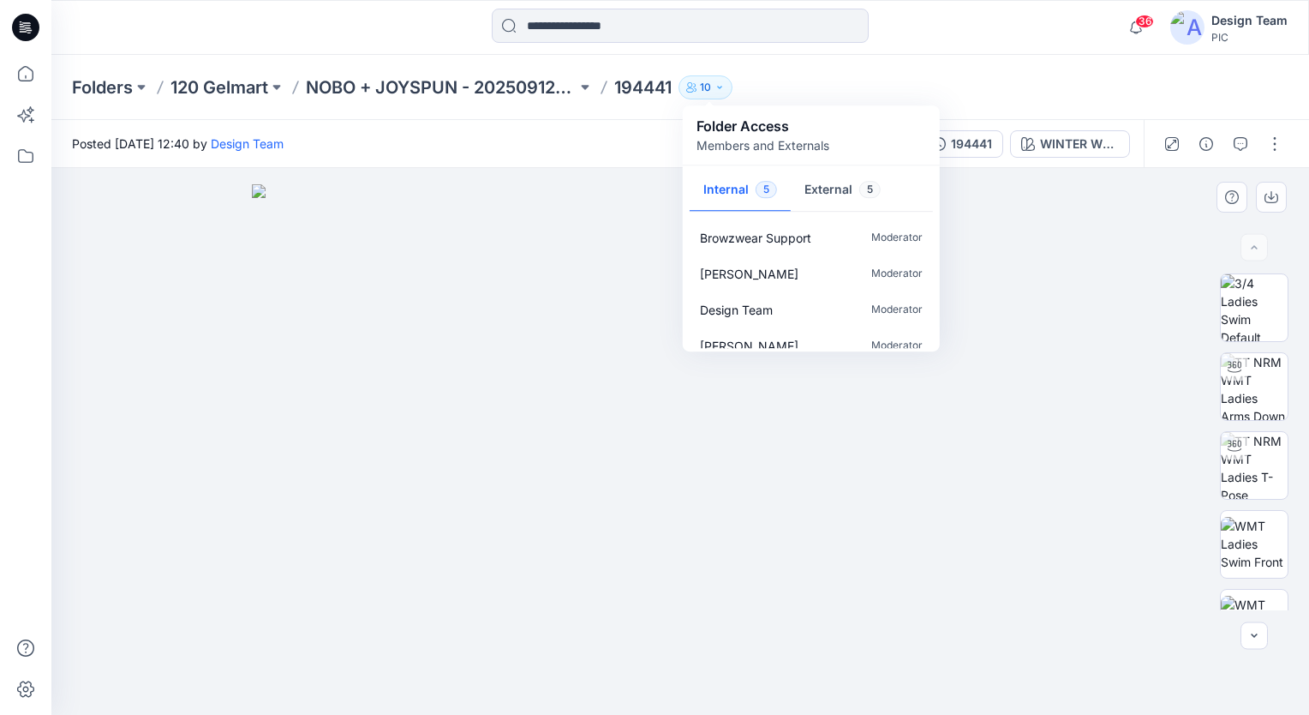
click at [573, 227] on img at bounding box center [680, 449] width 857 height 530
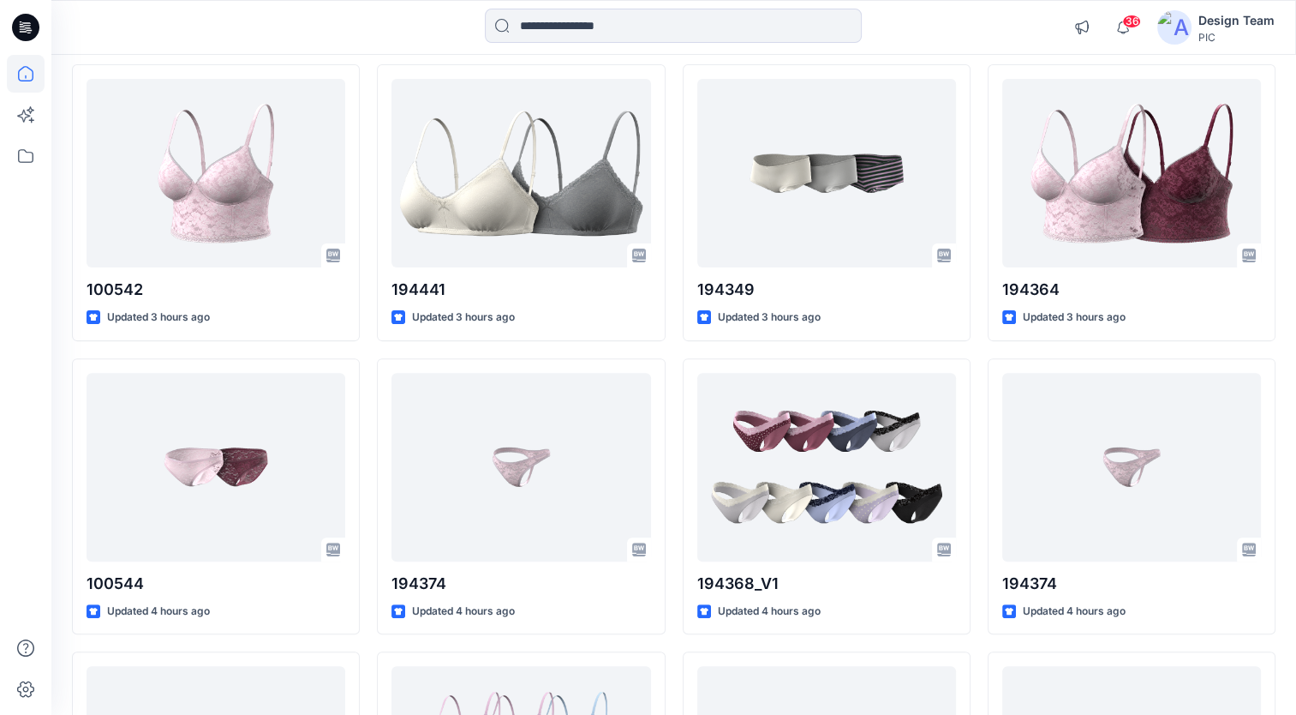
scroll to position [1095, 0]
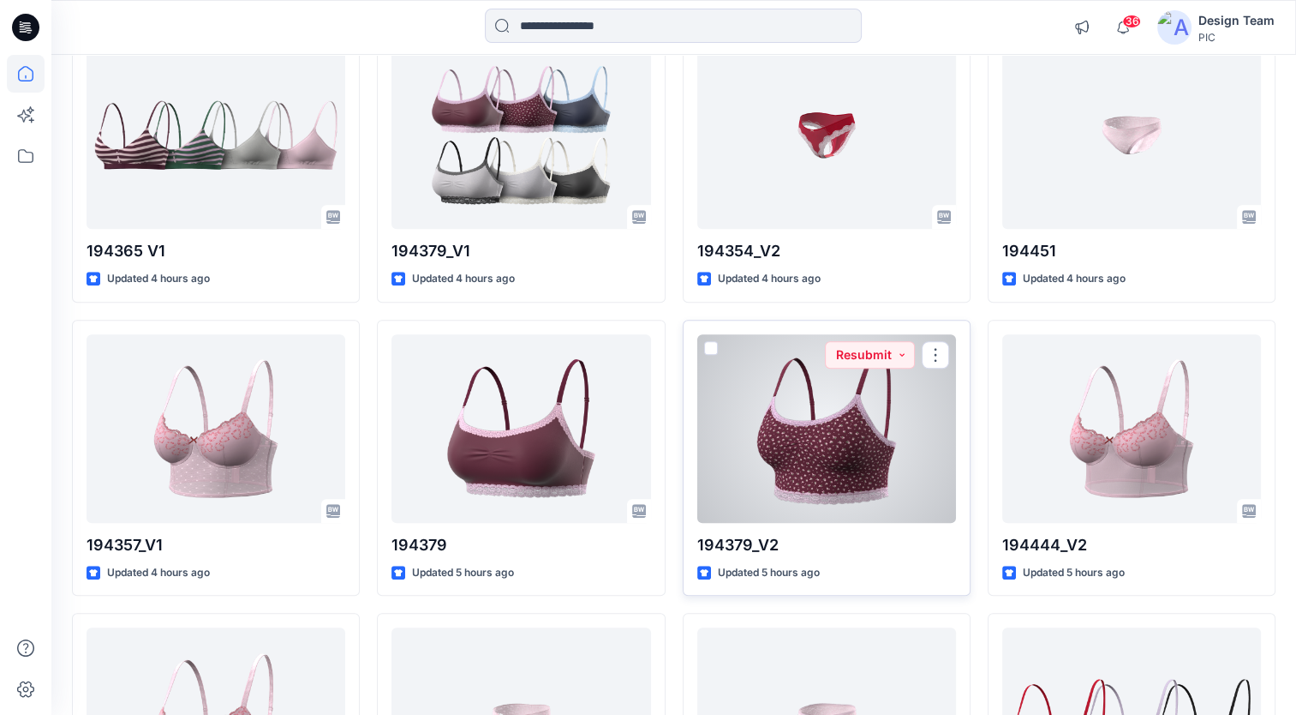
click at [908, 390] on div at bounding box center [826, 428] width 259 height 189
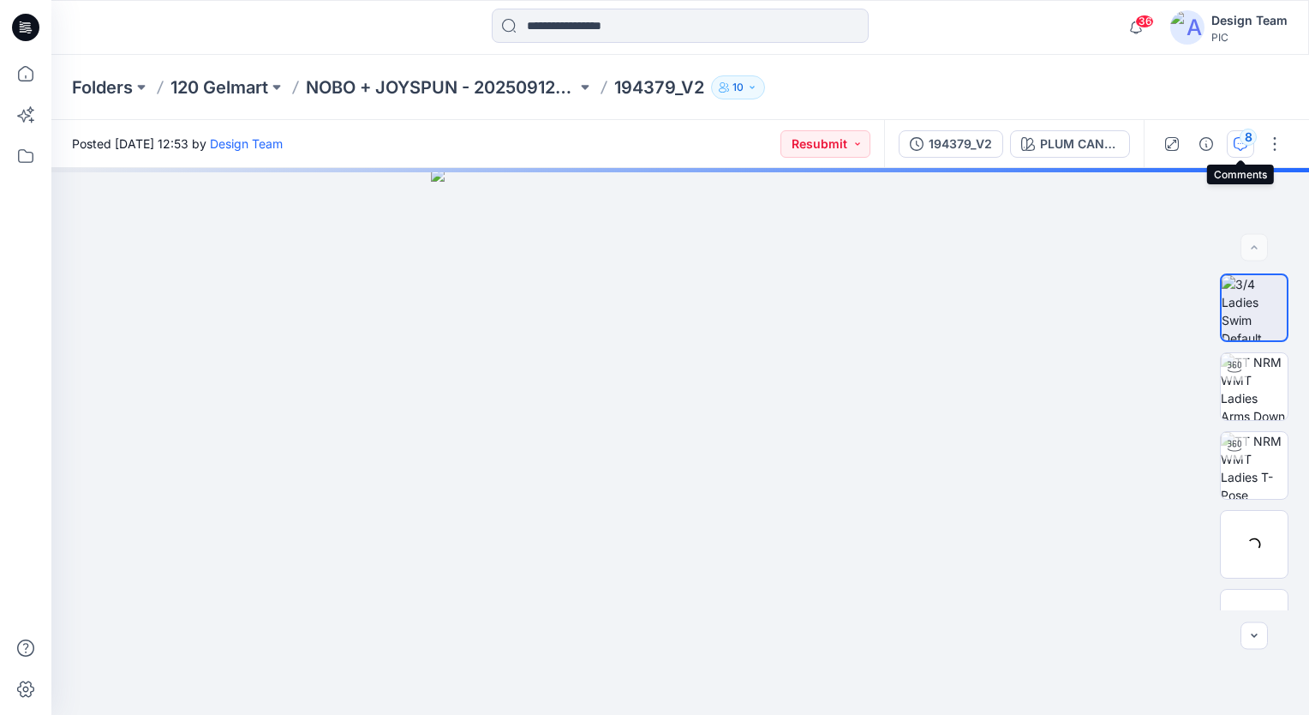
click at [1240, 146] on icon "button" at bounding box center [1241, 144] width 14 height 14
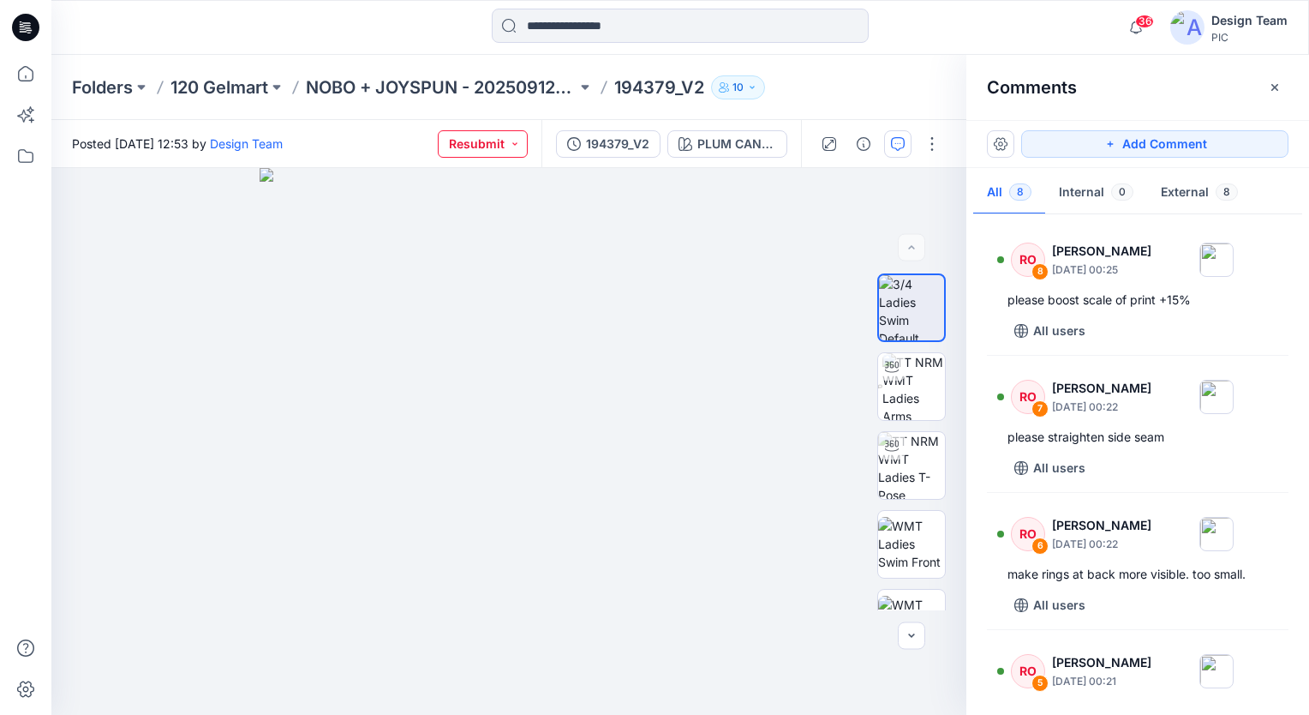
click at [517, 143] on button "Resubmit" at bounding box center [483, 143] width 90 height 27
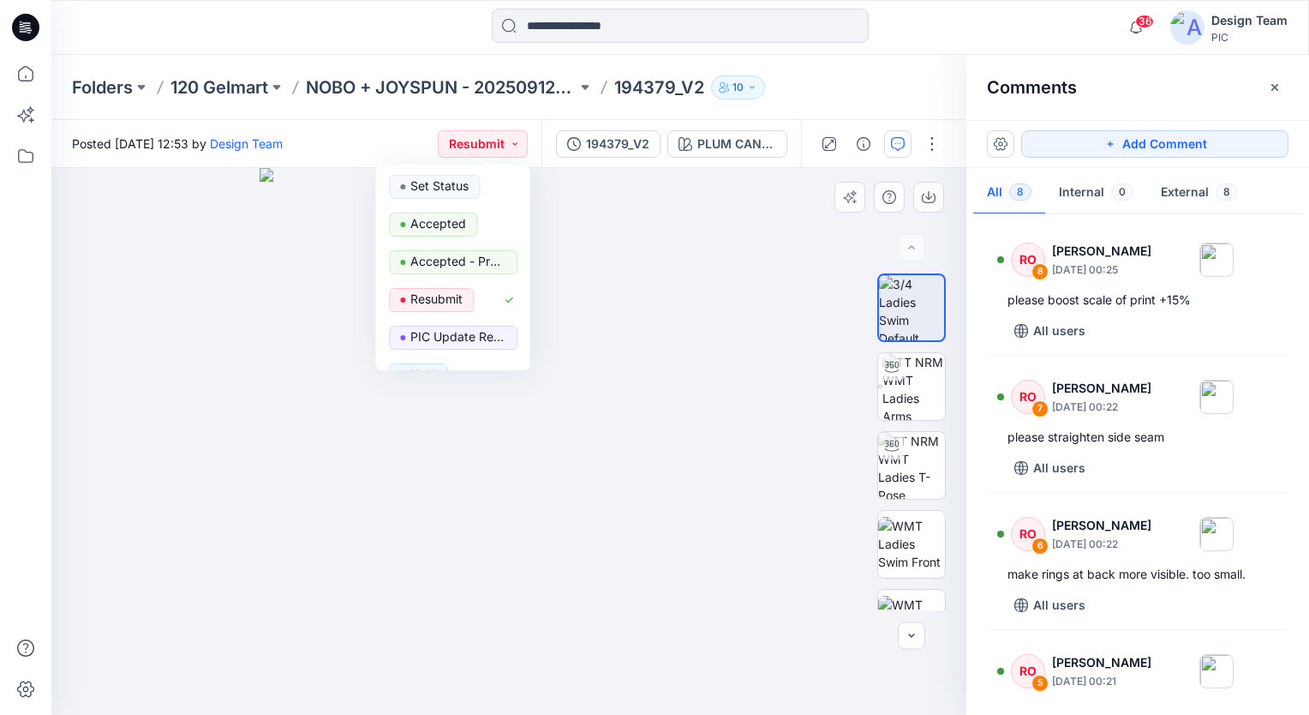
click at [590, 204] on img at bounding box center [509, 441] width 499 height 547
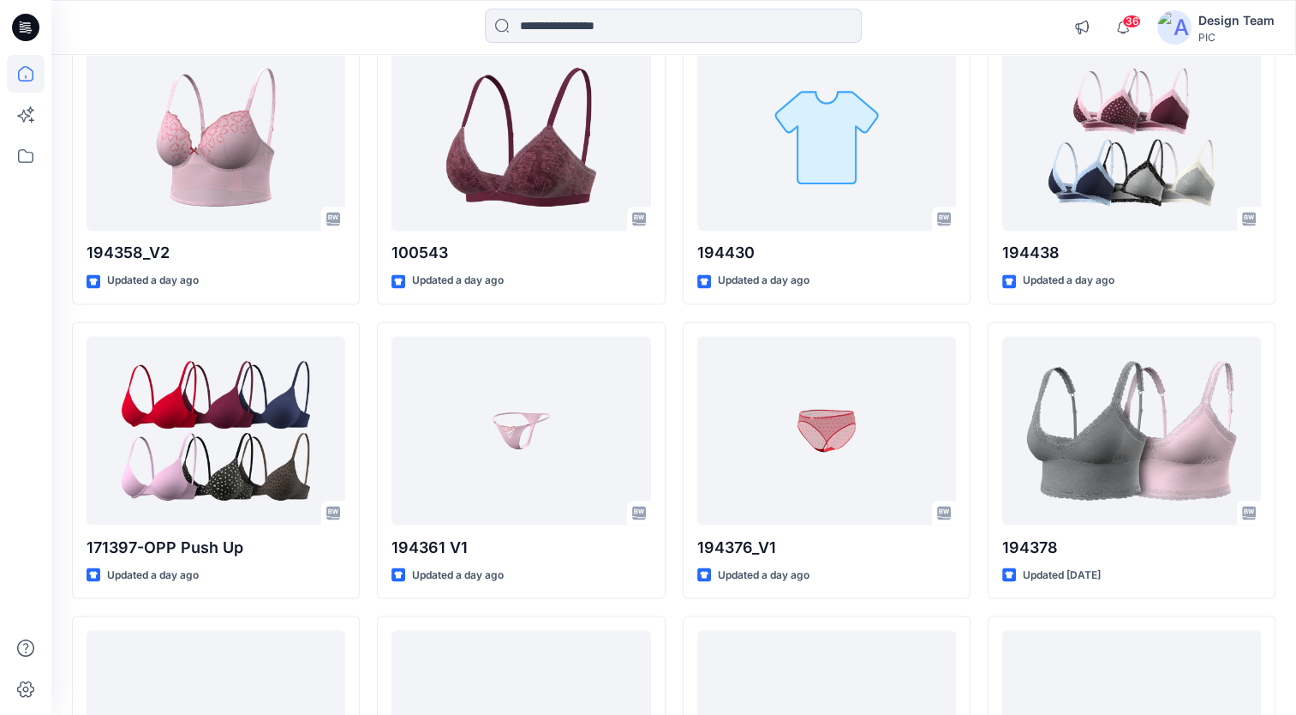
scroll to position [3109, 0]
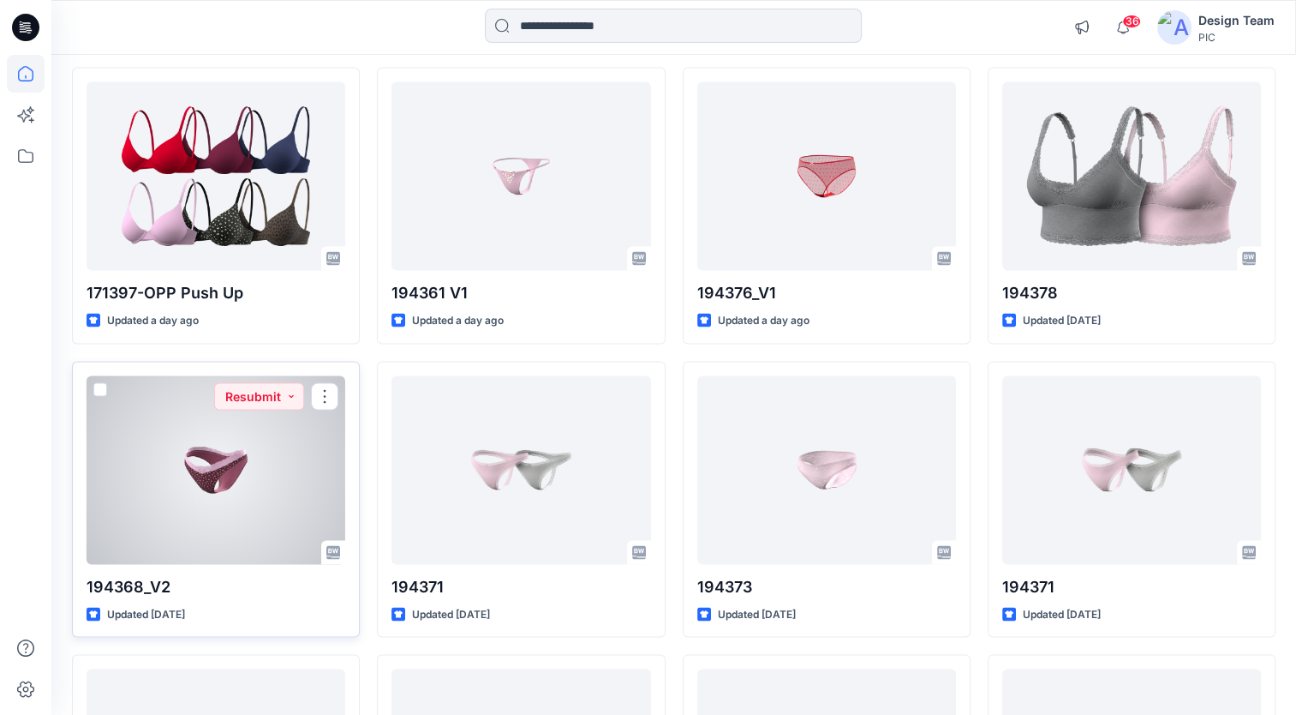
click at [280, 420] on div at bounding box center [216, 469] width 259 height 189
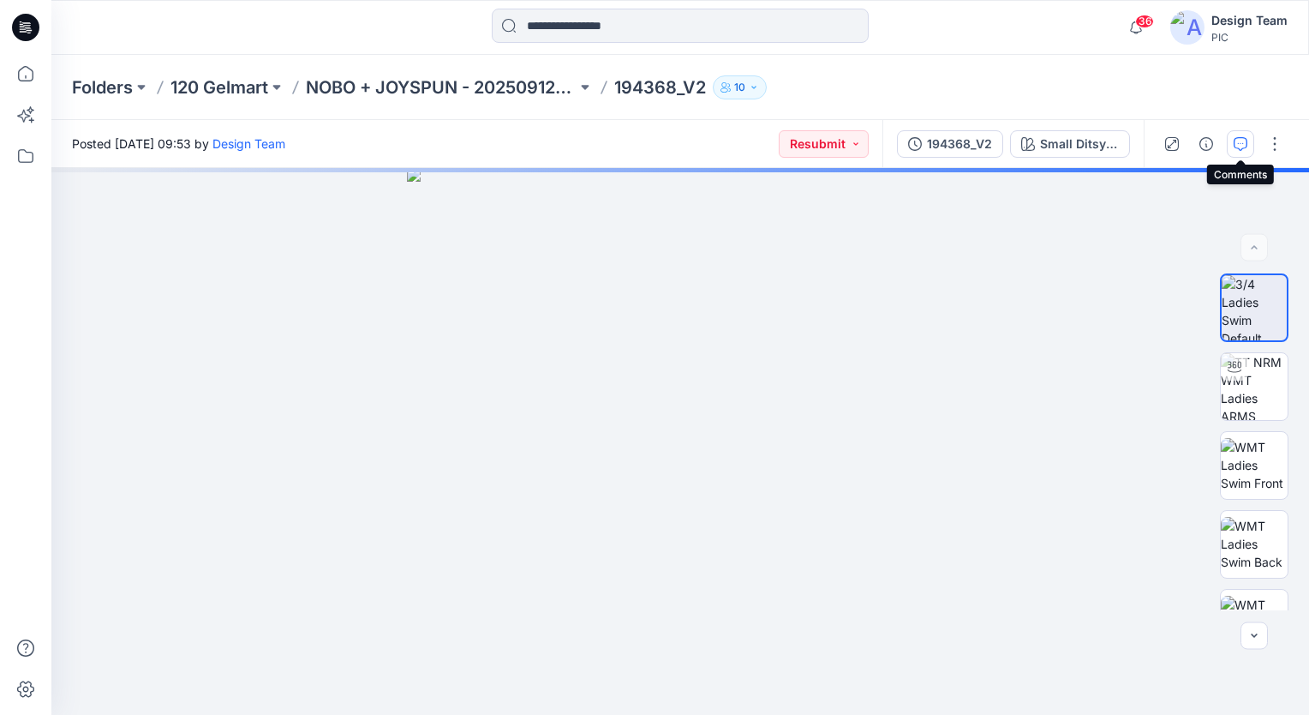
click at [1243, 141] on icon "button" at bounding box center [1241, 144] width 14 height 14
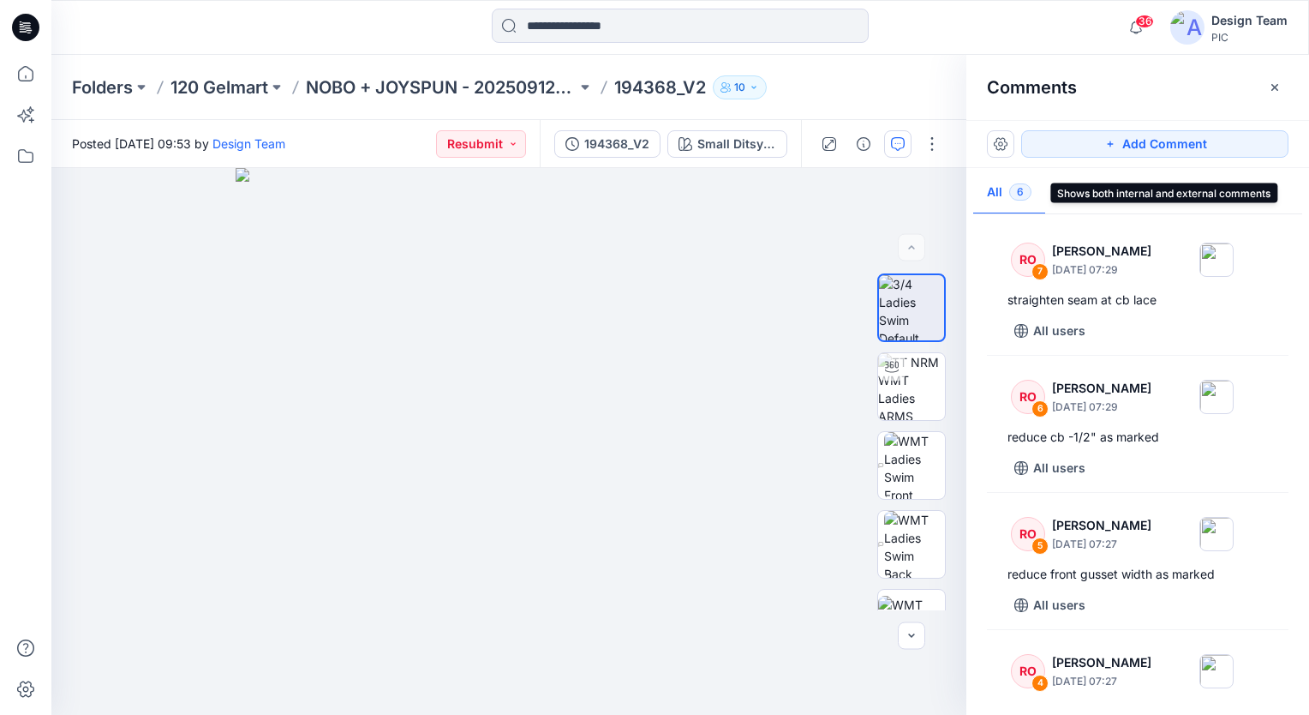
click at [1018, 197] on span "6" at bounding box center [1020, 191] width 22 height 17
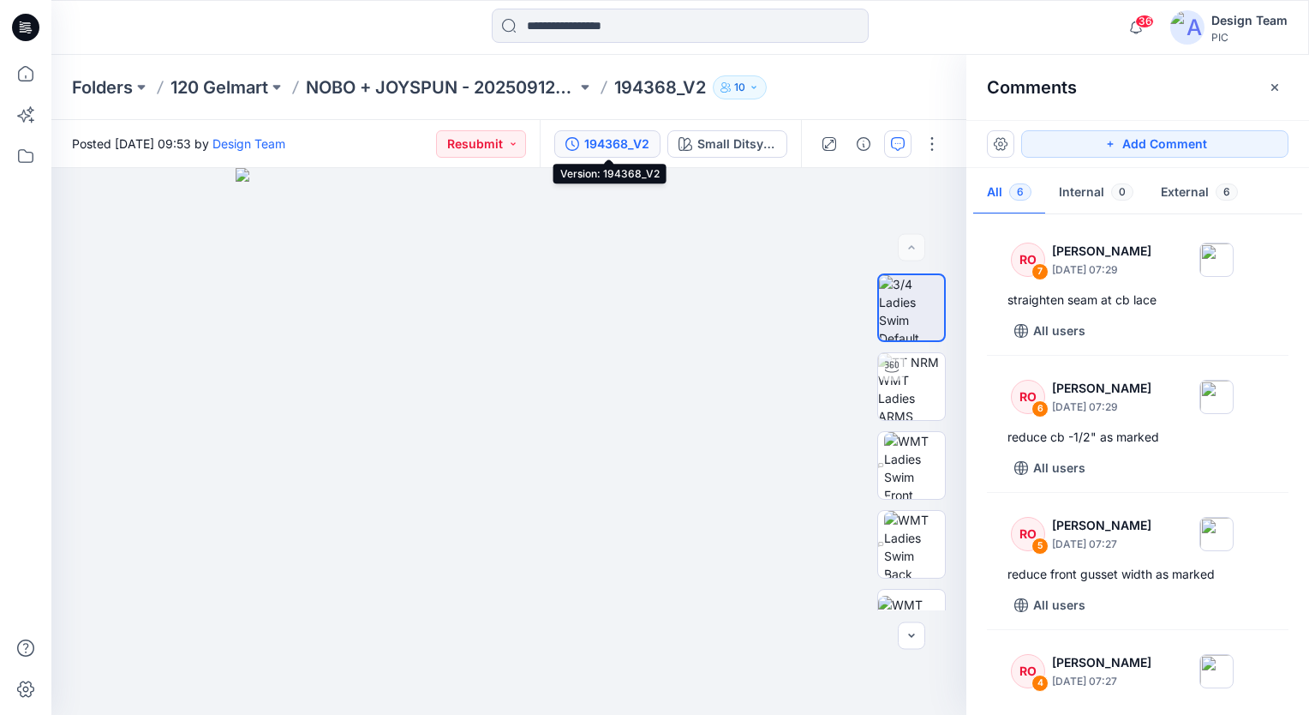
click at [647, 136] on div "194368_V2" at bounding box center [616, 144] width 65 height 19
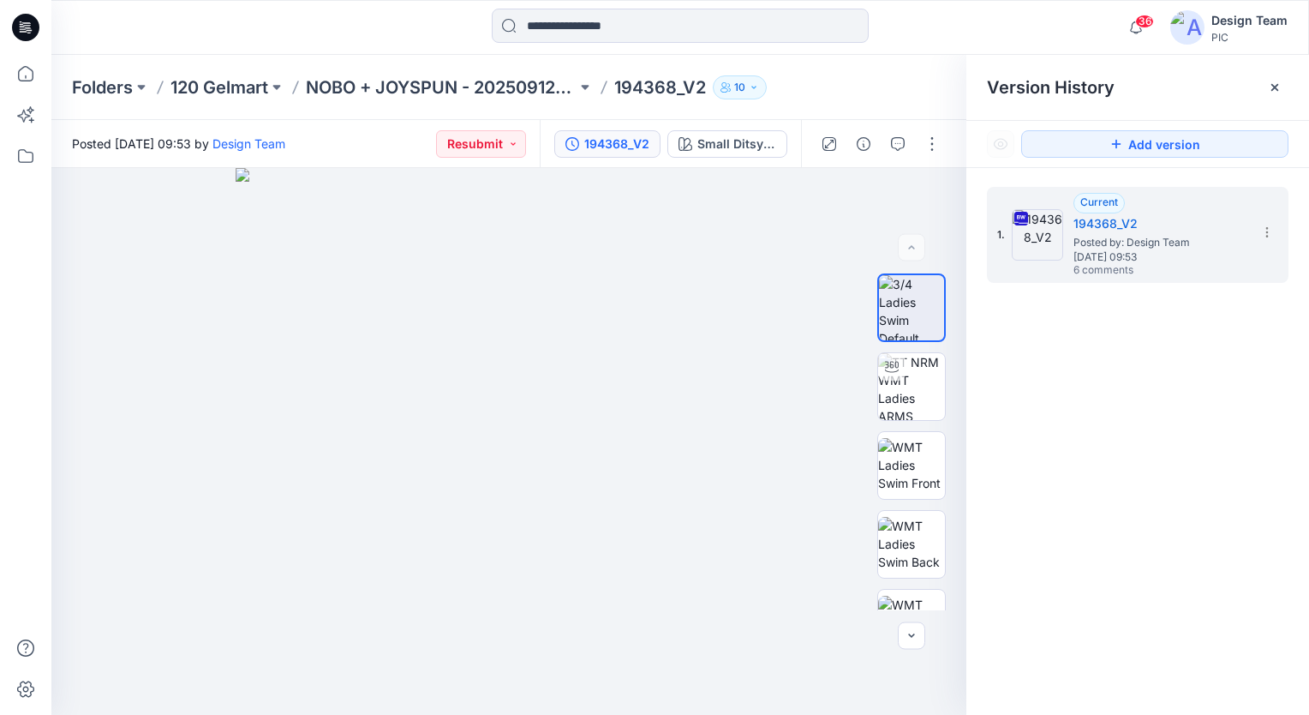
click at [647, 136] on div "194368_V2" at bounding box center [616, 144] width 65 height 19
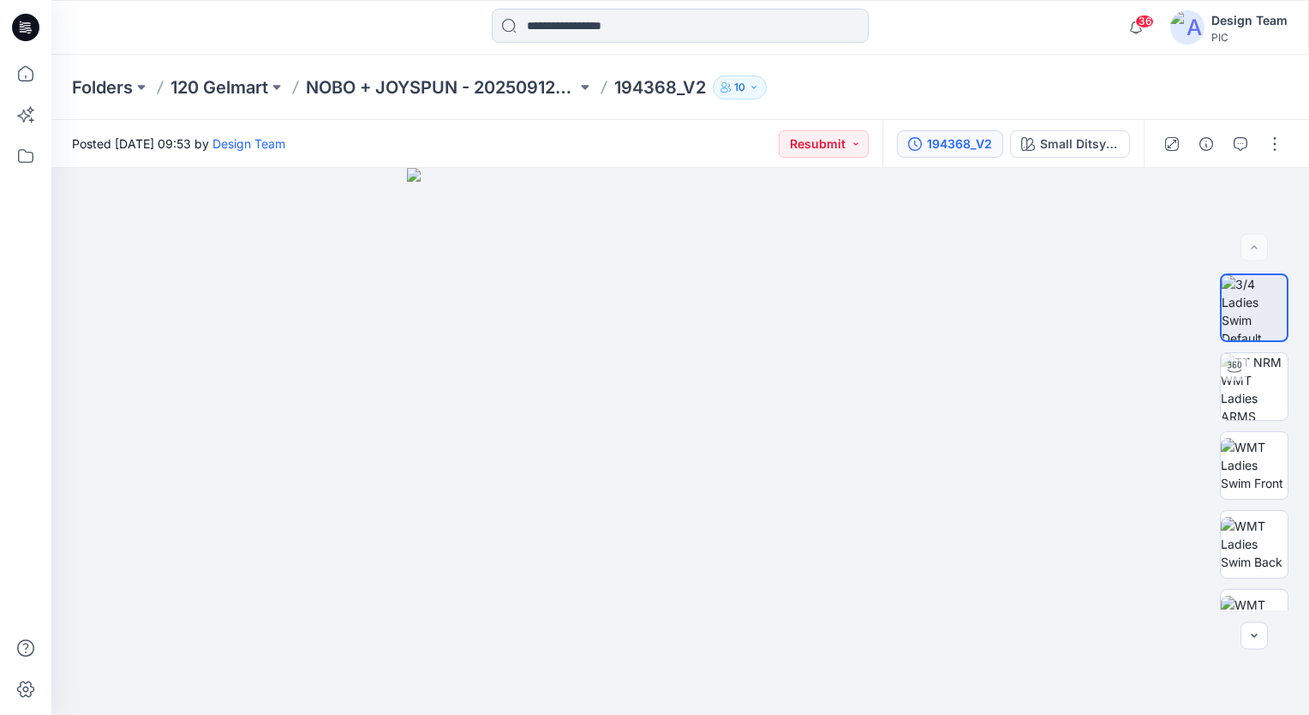
click at [647, 136] on div "Posted [DATE] 09:53 by Design Team Resubmit" at bounding box center [466, 143] width 831 height 47
drag, startPoint x: 647, startPoint y: 136, endPoint x: 721, endPoint y: 146, distance: 75.1
click at [721, 146] on div "Posted [DATE] 09:53 by Design Team Resubmit" at bounding box center [466, 143] width 831 height 47
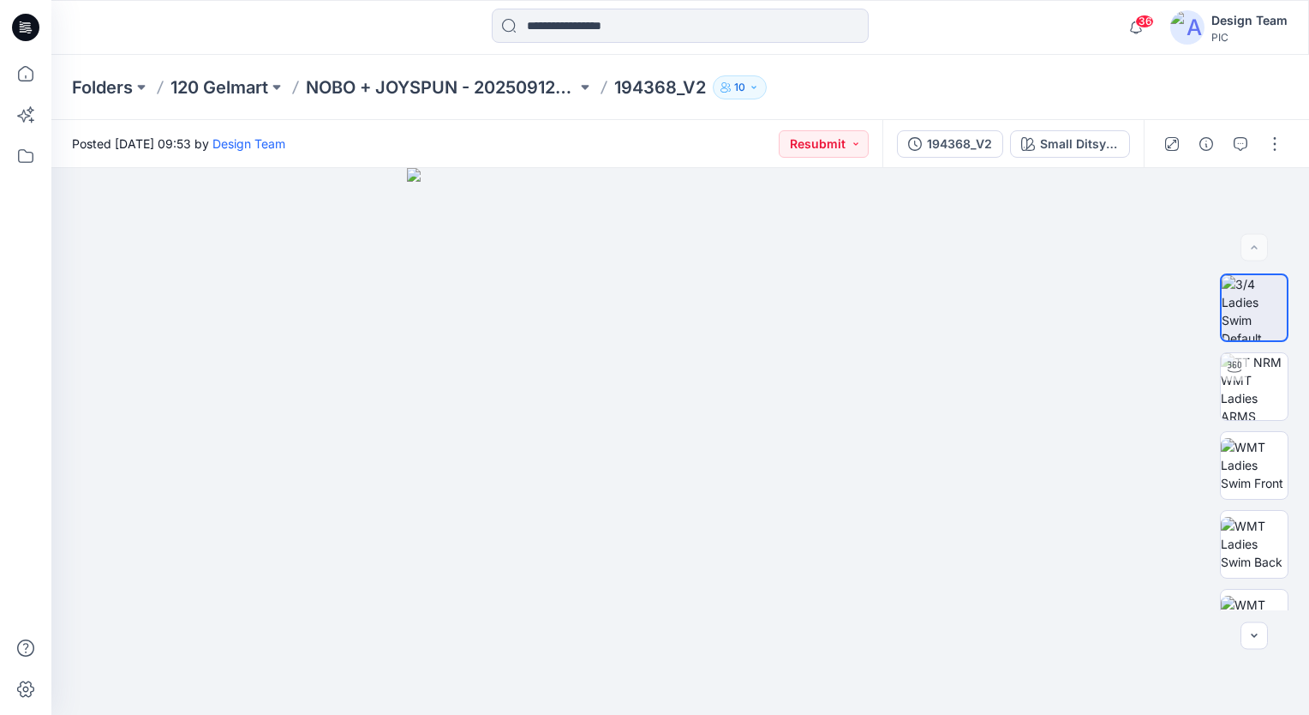
click at [757, 85] on icon "button" at bounding box center [754, 87] width 10 height 10
click at [641, 141] on div "Posted [DATE] 09:53 by Design Team Resubmit" at bounding box center [466, 143] width 831 height 47
click at [865, 138] on button "Resubmit" at bounding box center [824, 143] width 90 height 27
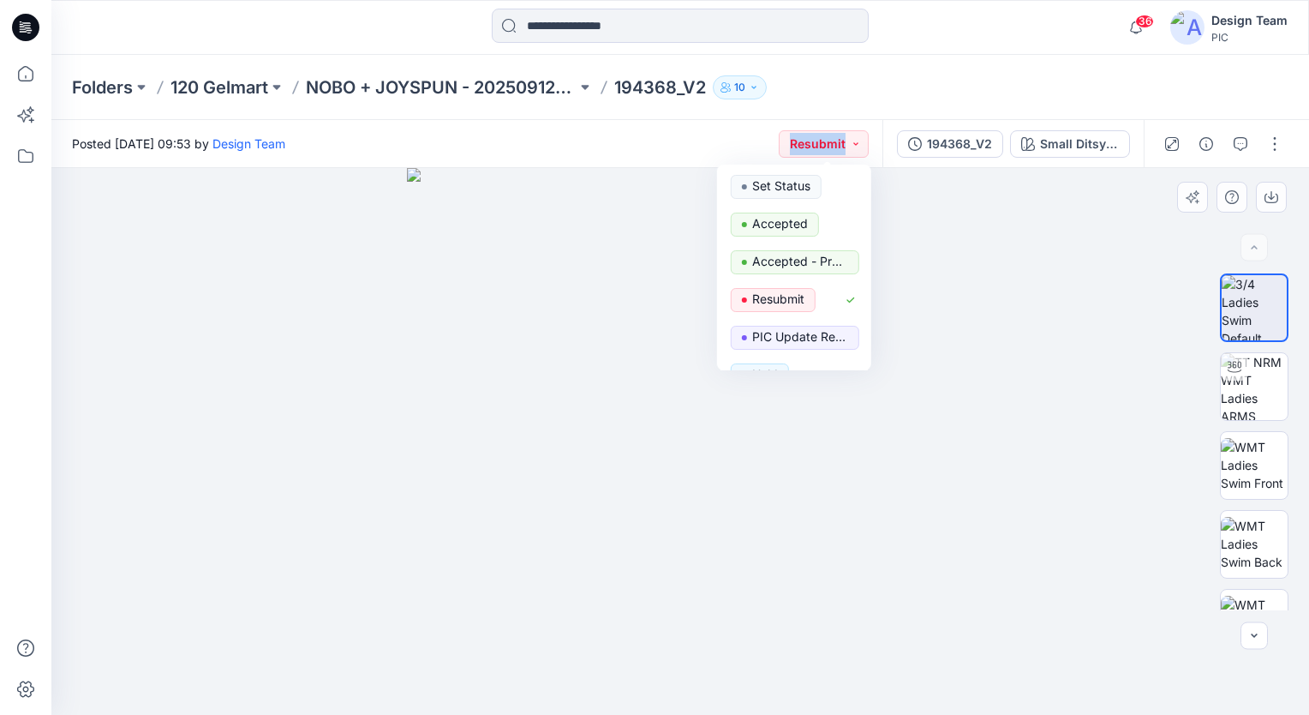
drag, startPoint x: 865, startPoint y: 138, endPoint x: 935, endPoint y: 252, distance: 133.4
click at [935, 252] on div "Posted [DATE] 09:53 by Design Team Resubmit Set Status Accepted Accepted - Proc…" at bounding box center [680, 417] width 1258 height 595
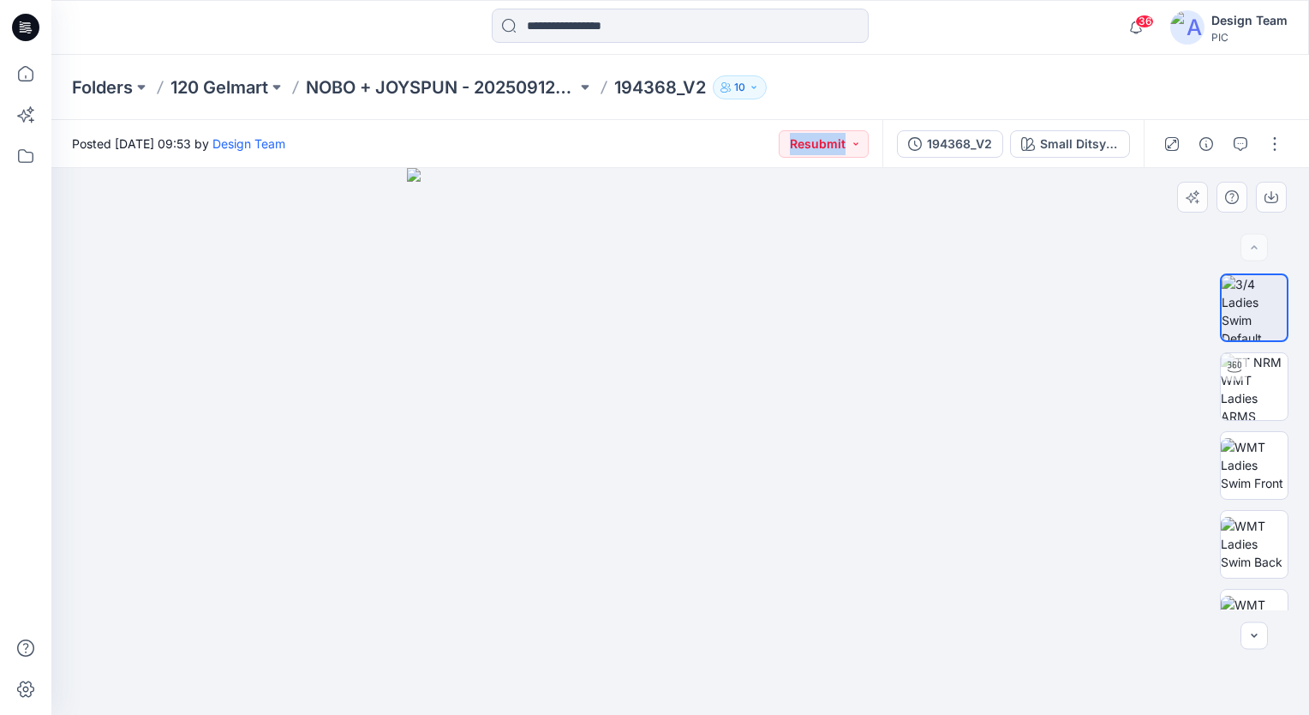
click at [935, 252] on img at bounding box center [680, 441] width 547 height 547
click at [664, 260] on img at bounding box center [680, 441] width 547 height 547
click at [1260, 386] on img at bounding box center [1254, 386] width 67 height 67
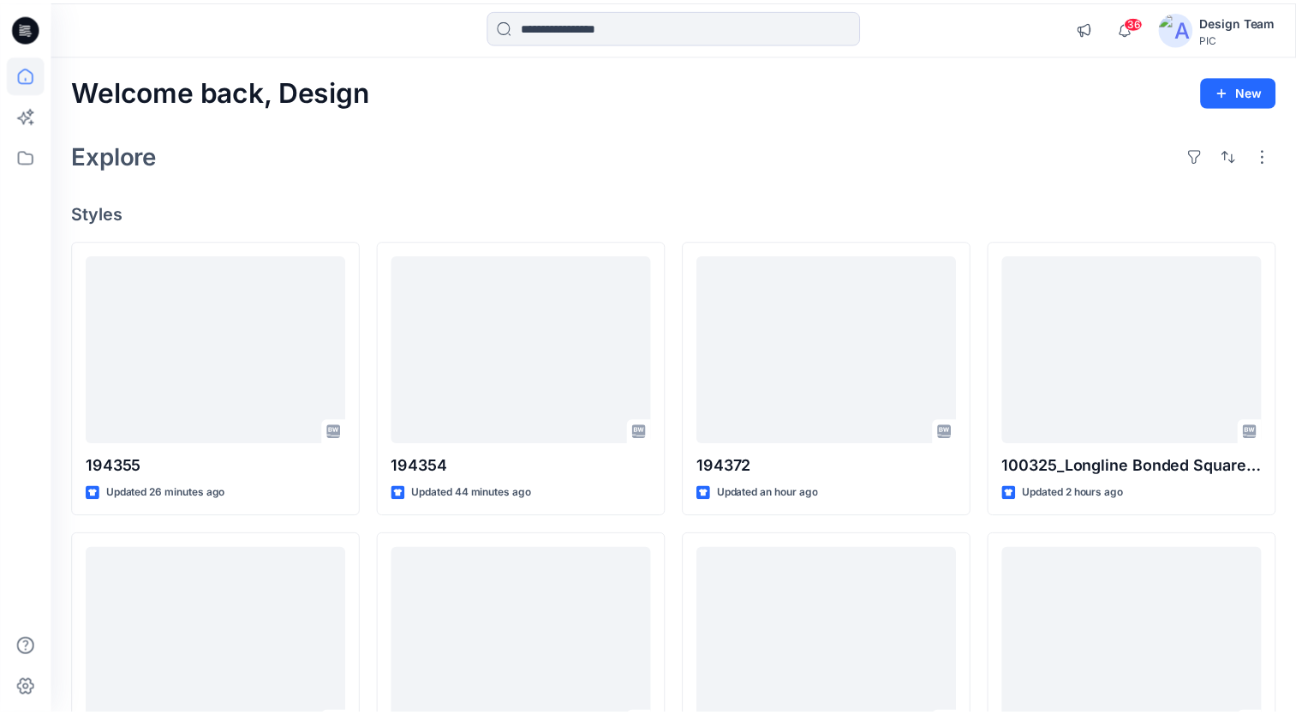
scroll to position [3109, 0]
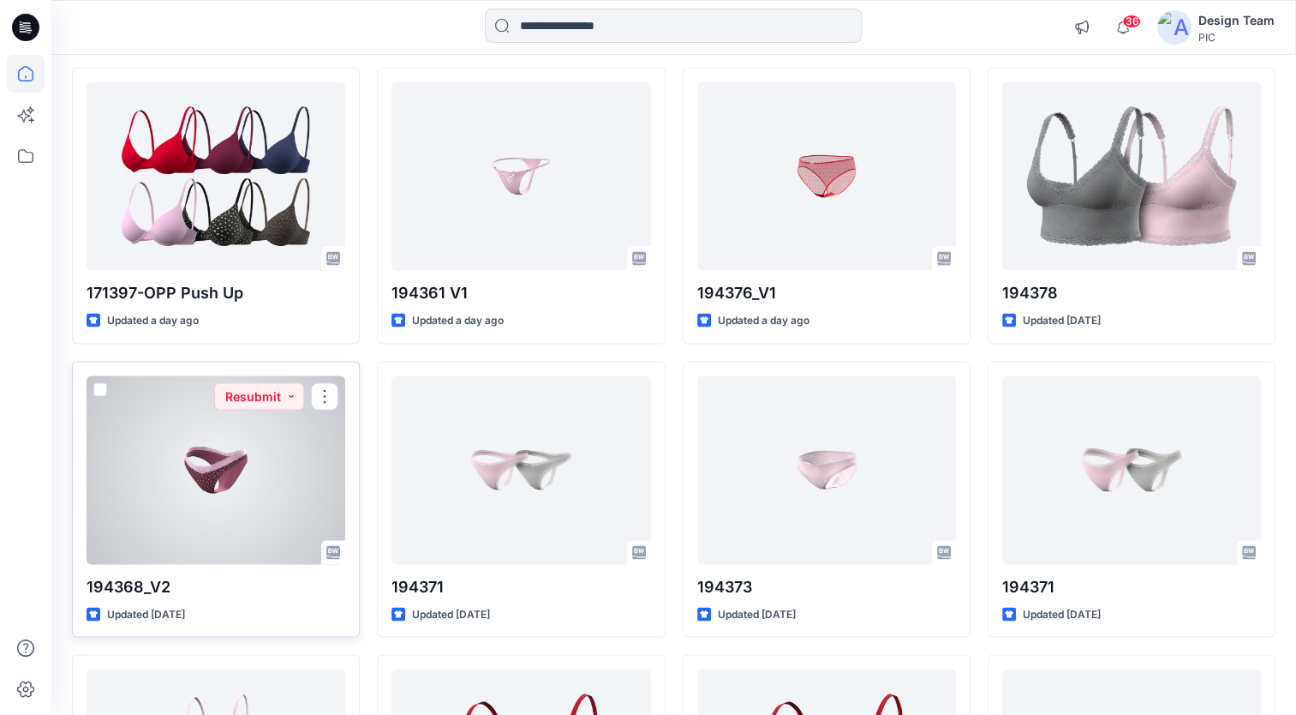
click at [303, 423] on div at bounding box center [216, 469] width 259 height 189
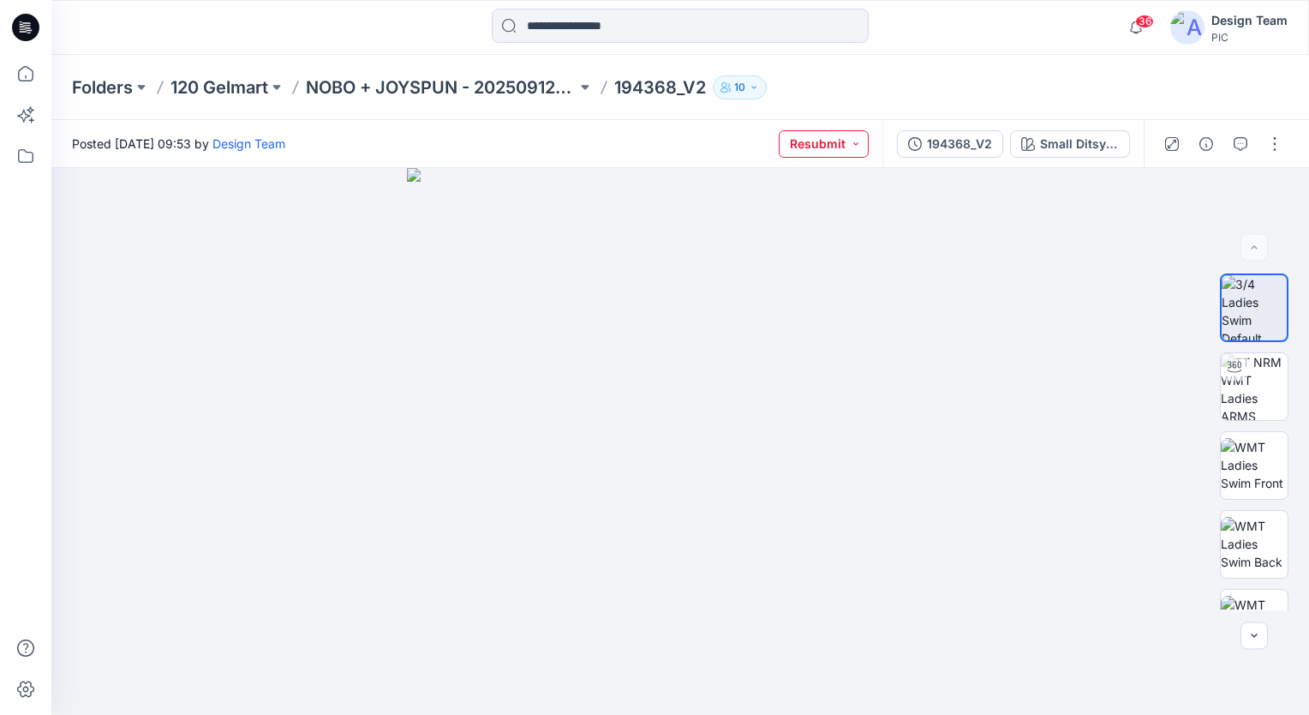
click at [864, 142] on button "Resubmit" at bounding box center [824, 143] width 90 height 27
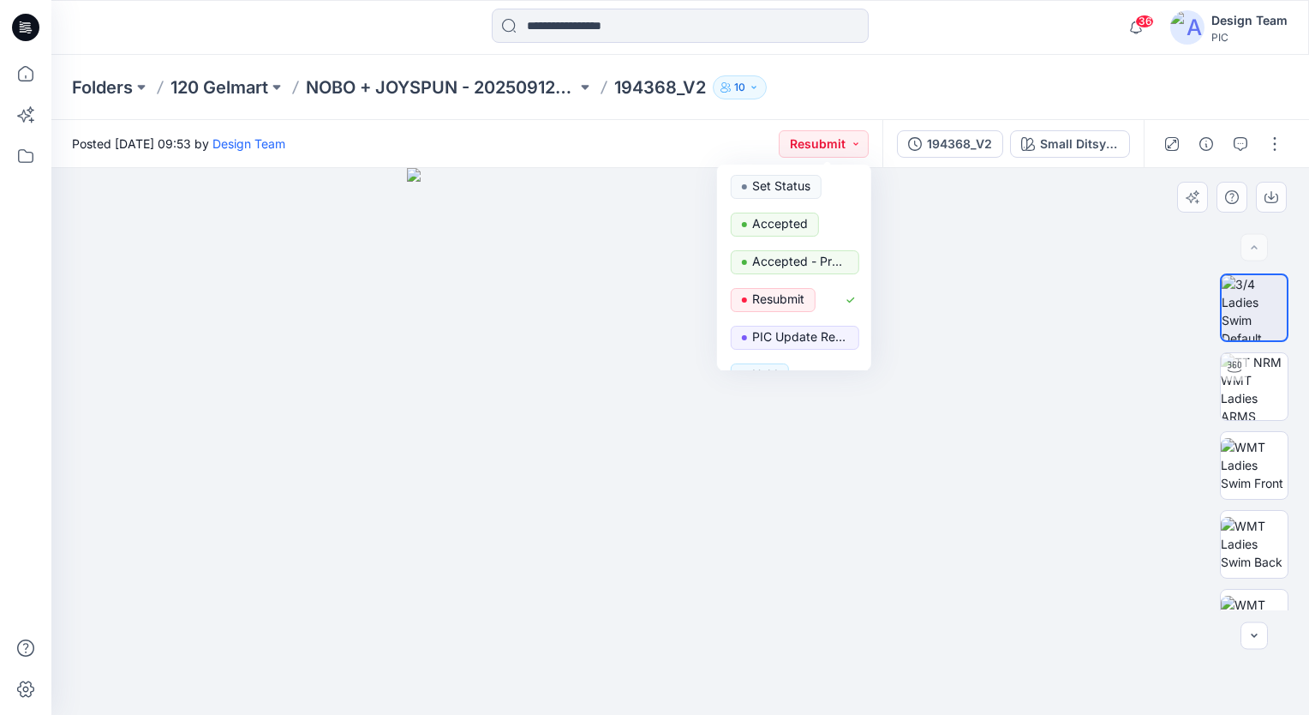
click at [600, 300] on img at bounding box center [680, 441] width 547 height 547
